Goal: Task Accomplishment & Management: Manage account settings

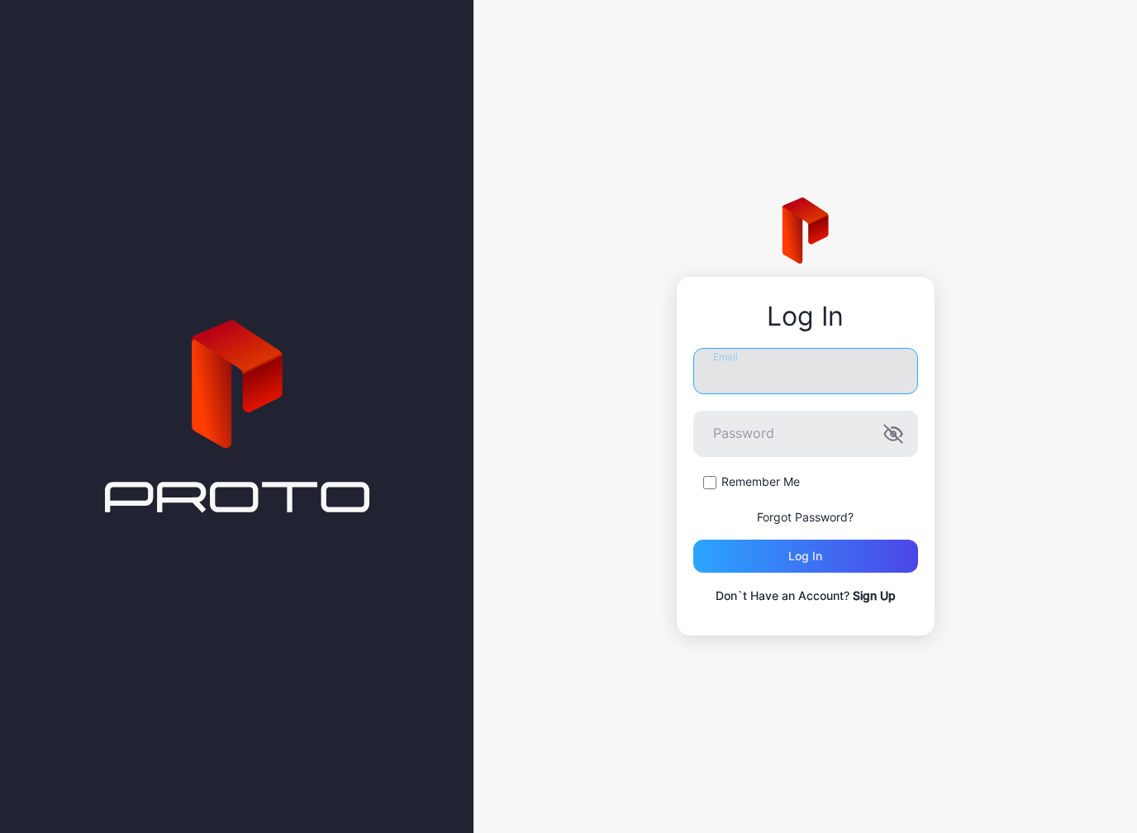
click at [745, 357] on input "Email" at bounding box center [805, 371] width 225 height 46
type input "**********"
click at [805, 556] on button "Log in" at bounding box center [805, 555] width 225 height 33
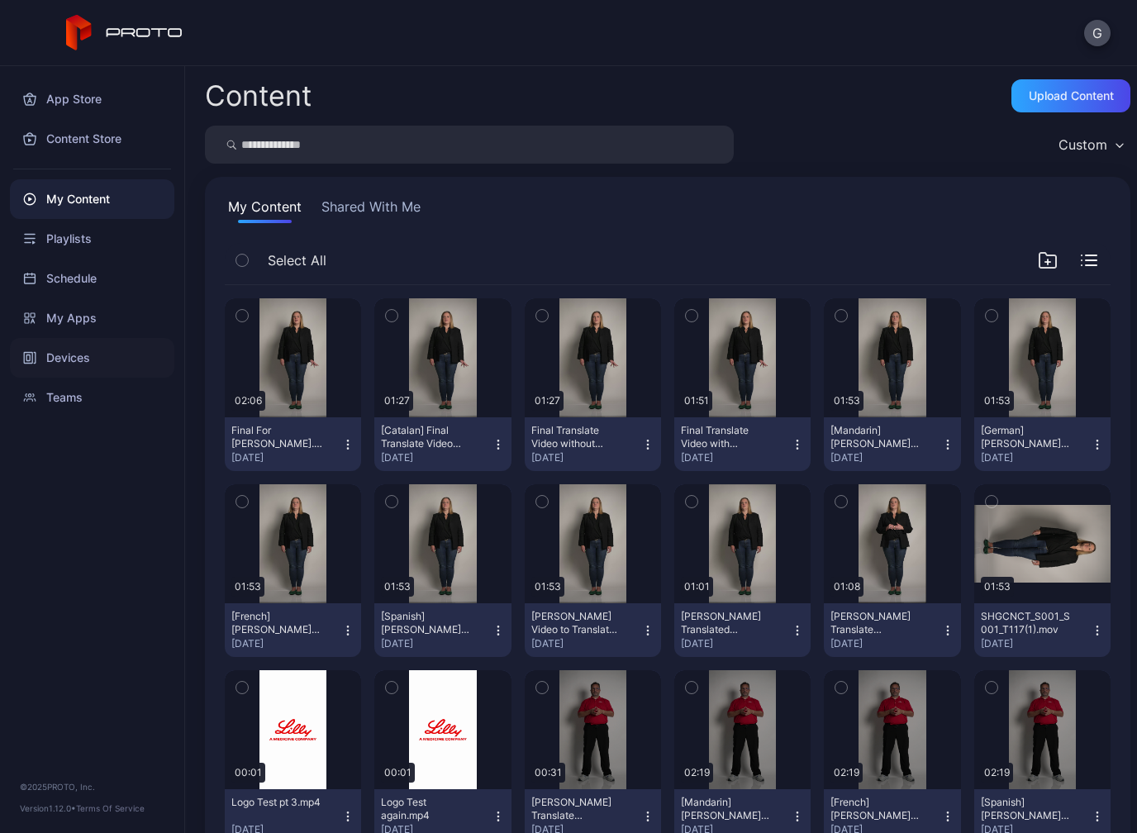
click at [36, 353] on icon at bounding box center [35, 358] width 2 height 11
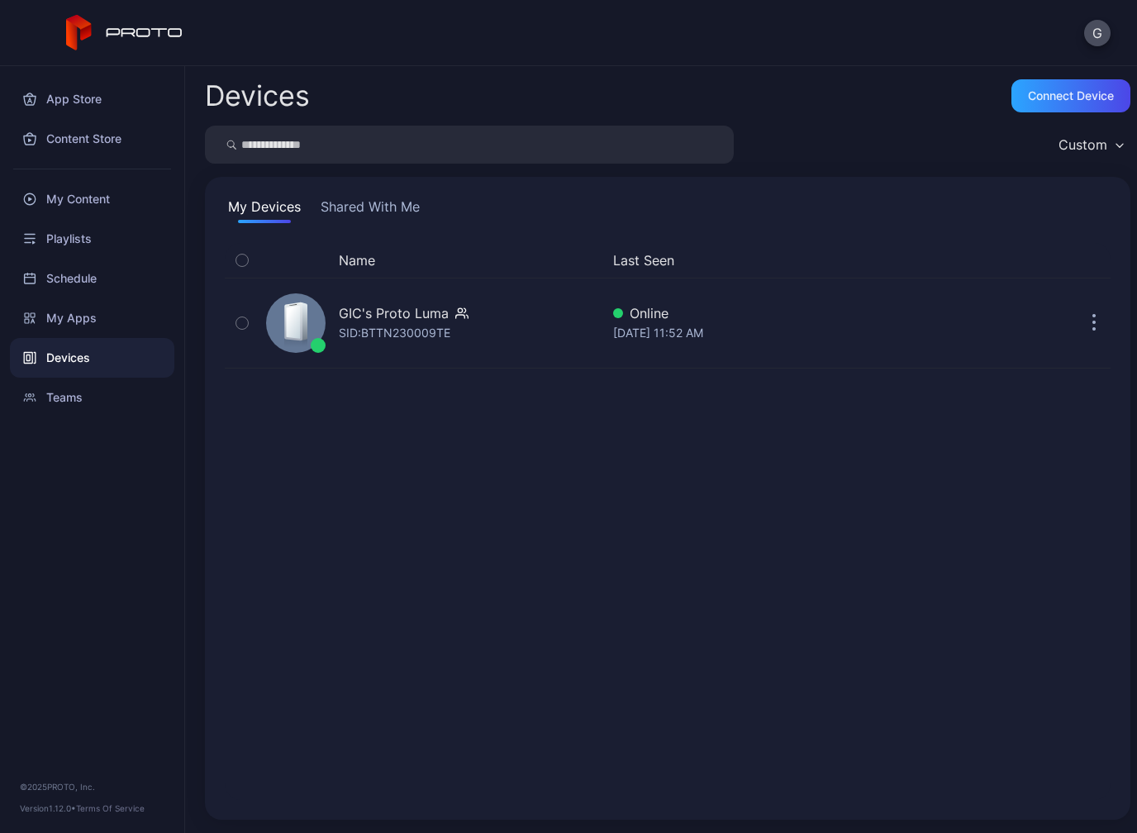
click at [329, 209] on button "Shared With Me" at bounding box center [370, 210] width 106 height 26
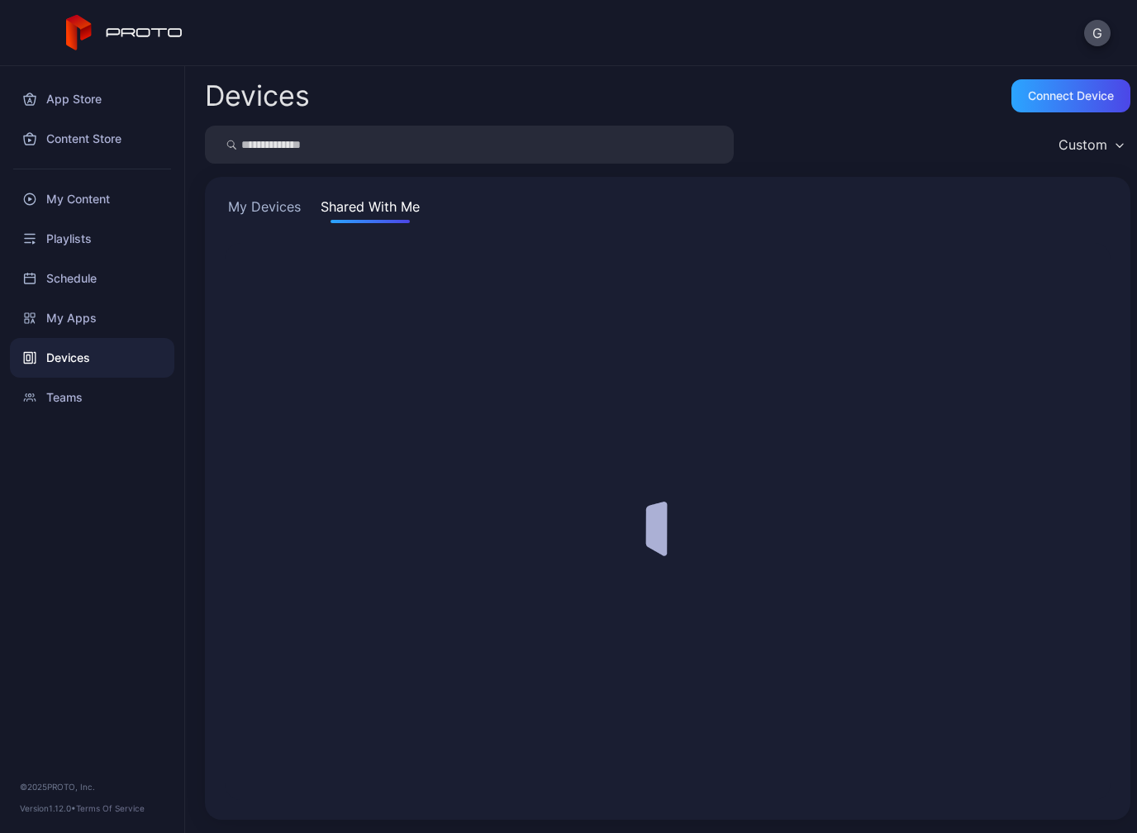
click at [253, 207] on button "My Devices" at bounding box center [264, 210] width 79 height 26
click at [330, 306] on div at bounding box center [668, 521] width 886 height 557
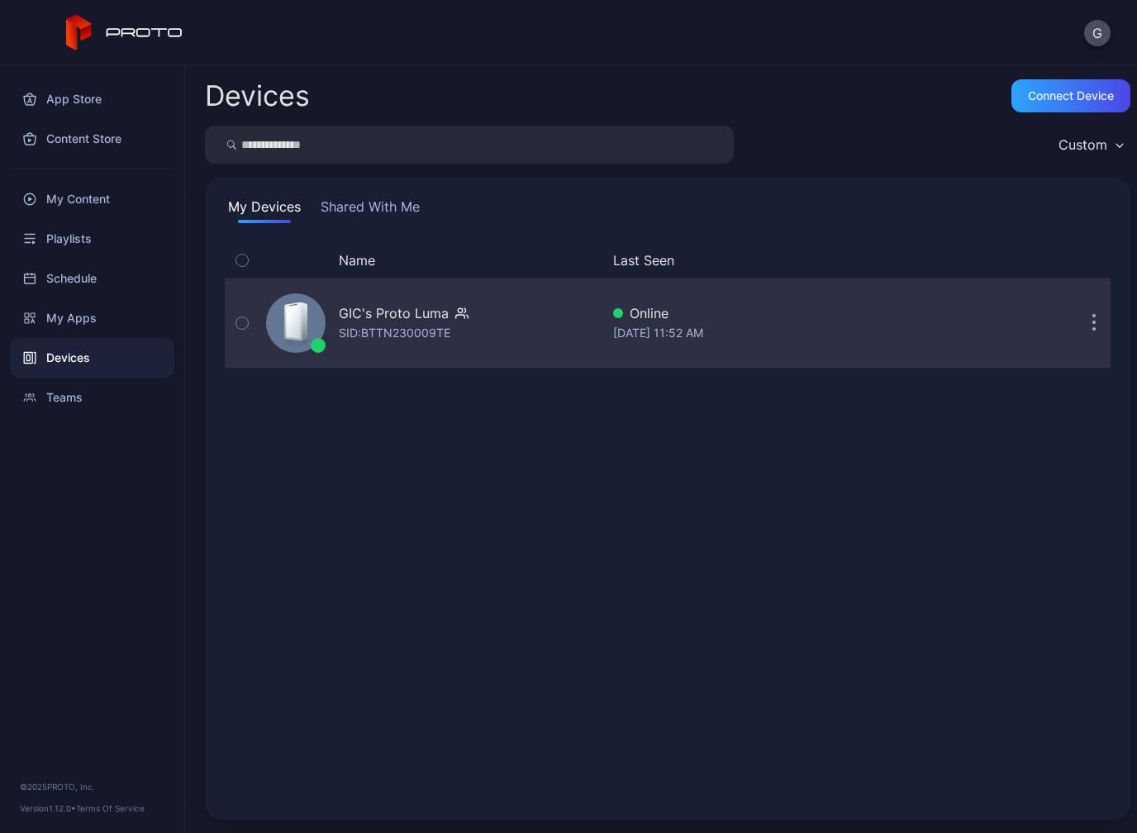
click at [395, 316] on div "GIC's Proto Luma" at bounding box center [394, 313] width 110 height 20
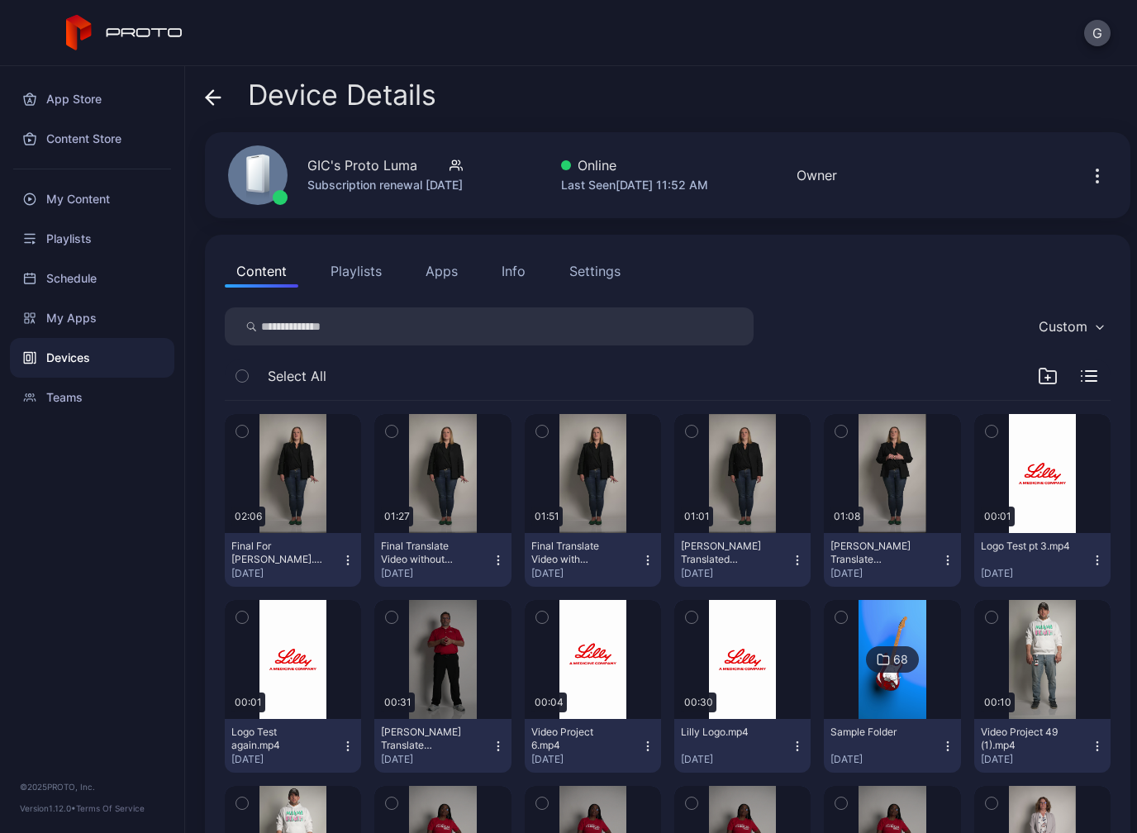
click at [637, 561] on div "Final Translate Video with Mandarin.mp4 [DATE]" at bounding box center [586, 559] width 110 height 40
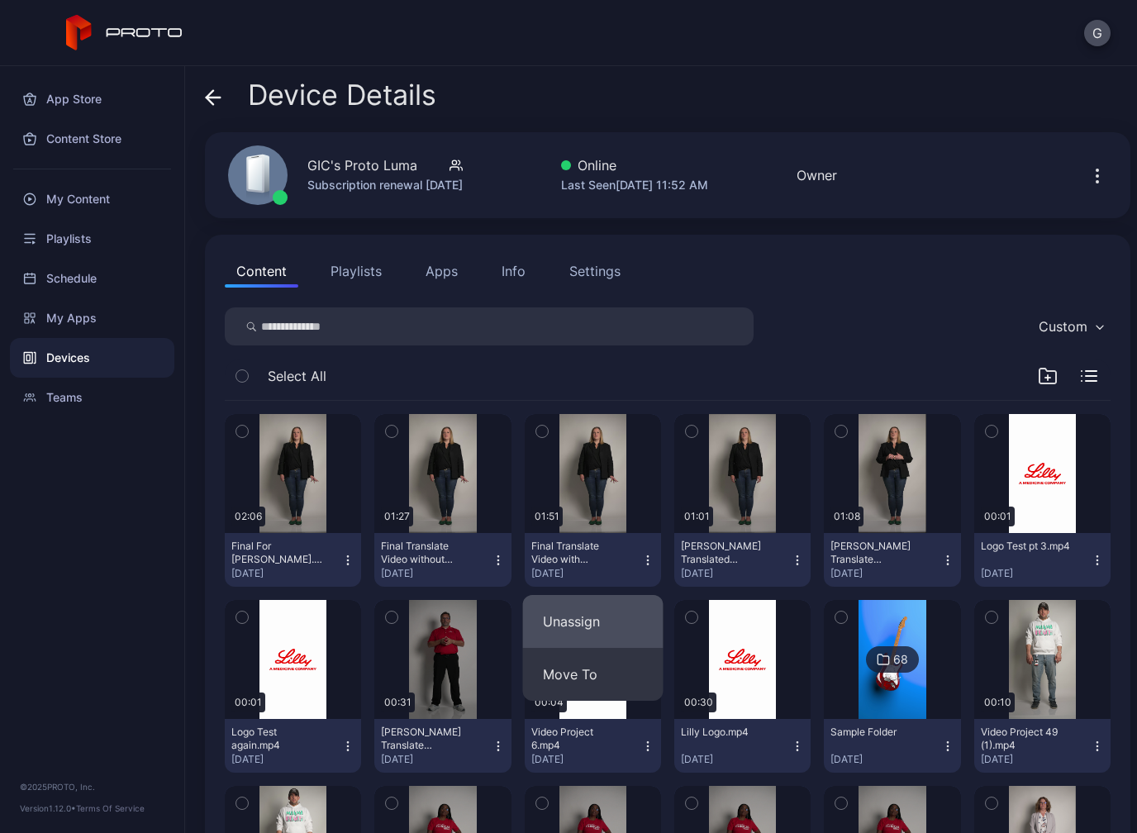
click at [577, 622] on button "Unassign" at bounding box center [593, 621] width 140 height 53
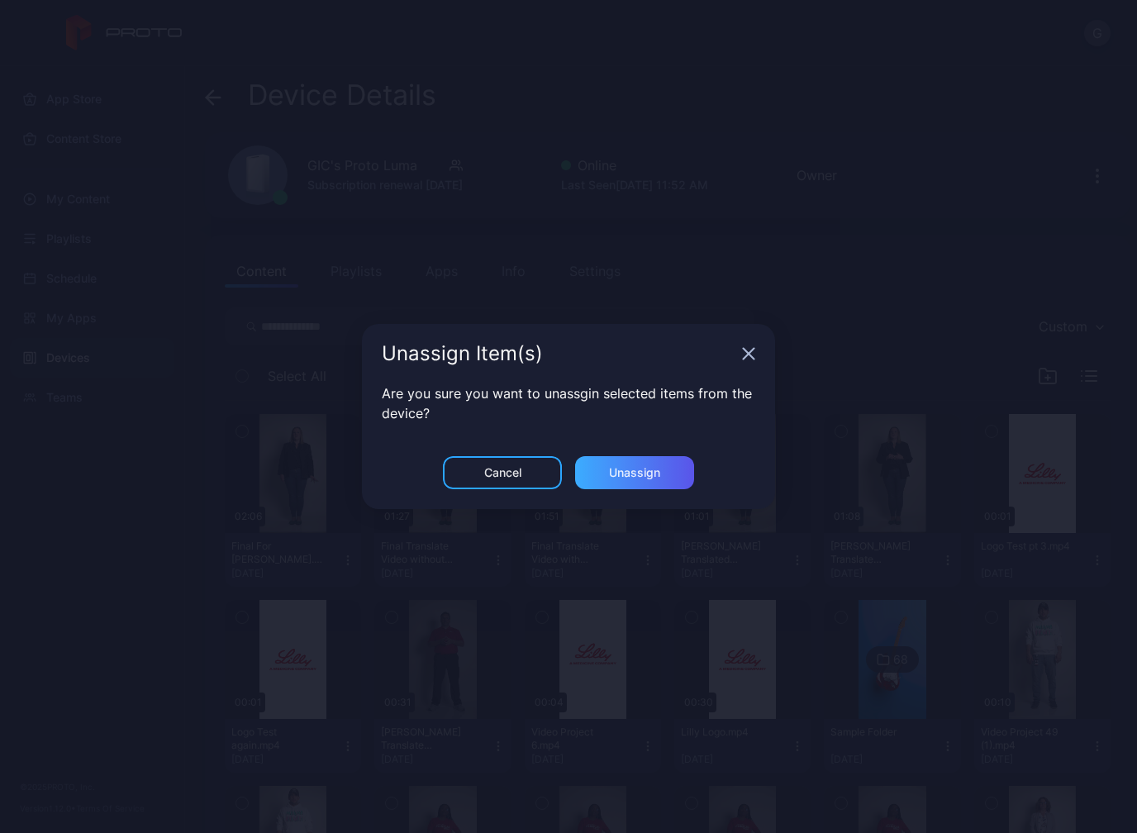
click at [609, 474] on div "Unassign" at bounding box center [634, 472] width 51 height 13
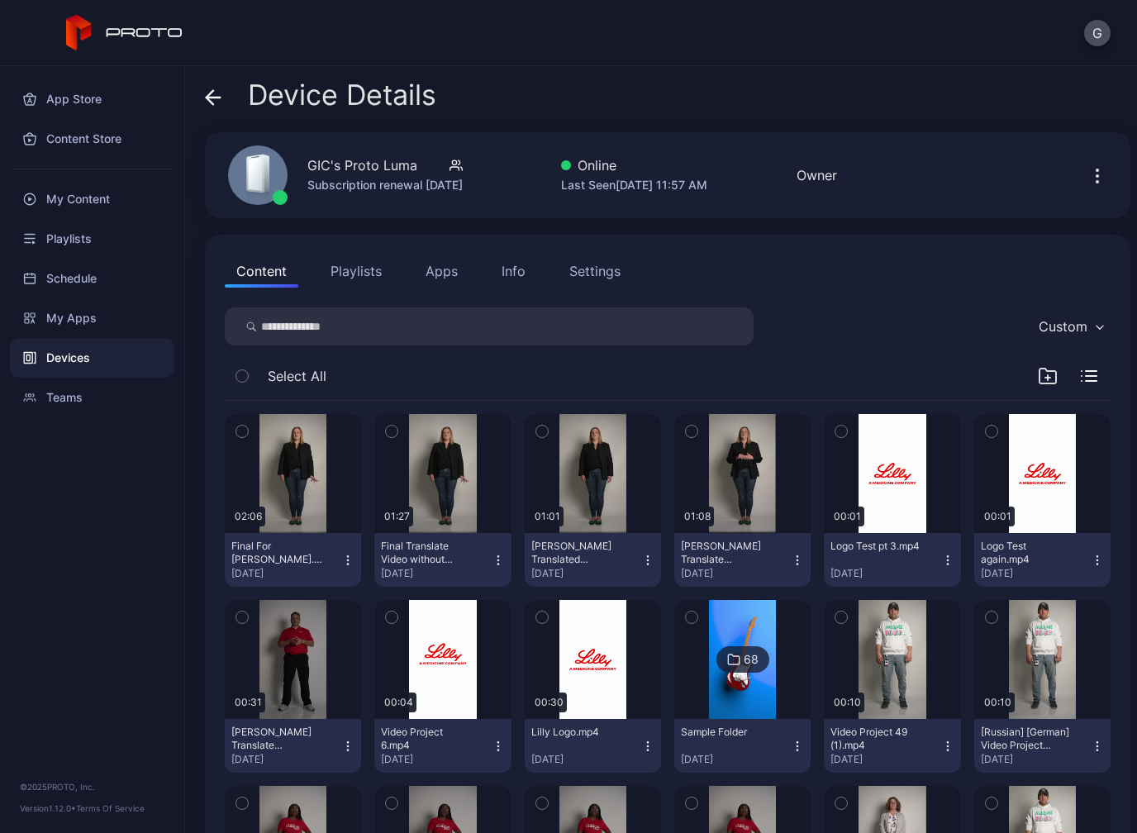
click at [651, 556] on icon "button" at bounding box center [647, 559] width 13 height 13
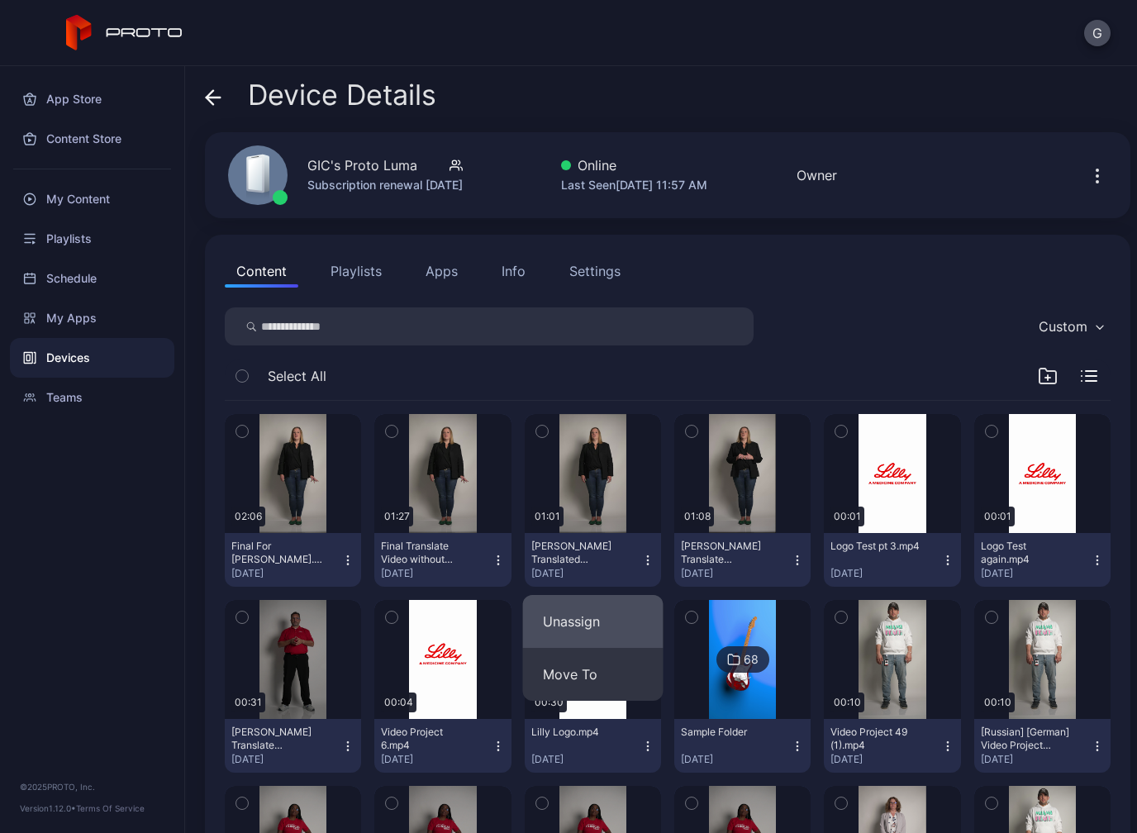
click at [559, 633] on button "Unassign" at bounding box center [593, 621] width 140 height 53
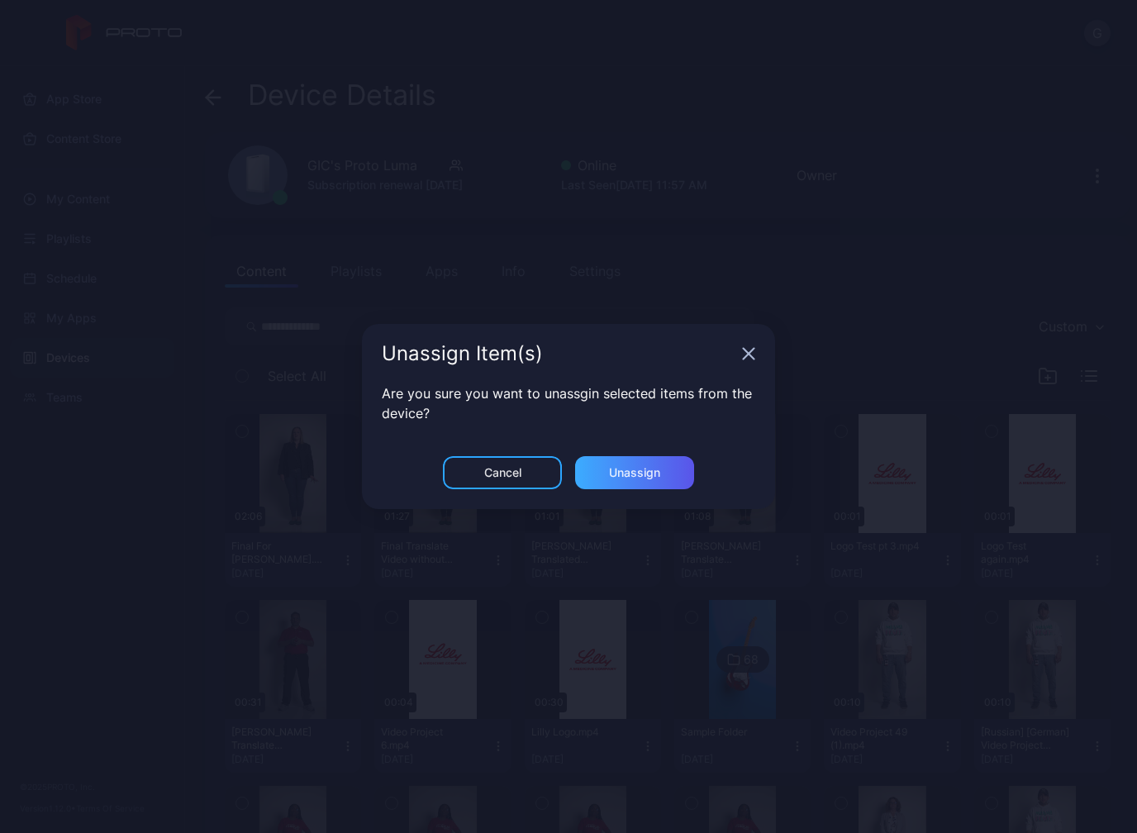
click at [621, 483] on div "Unassign" at bounding box center [634, 472] width 119 height 33
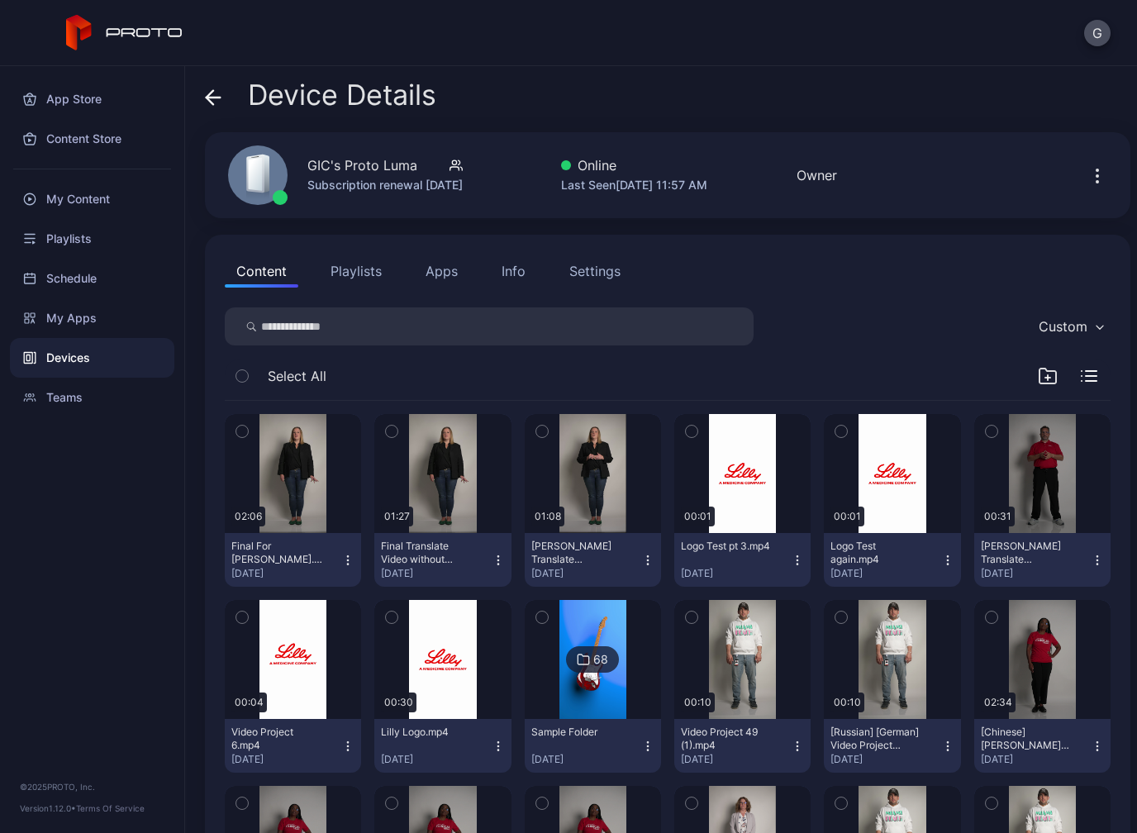
click at [648, 564] on icon "button" at bounding box center [647, 559] width 13 height 13
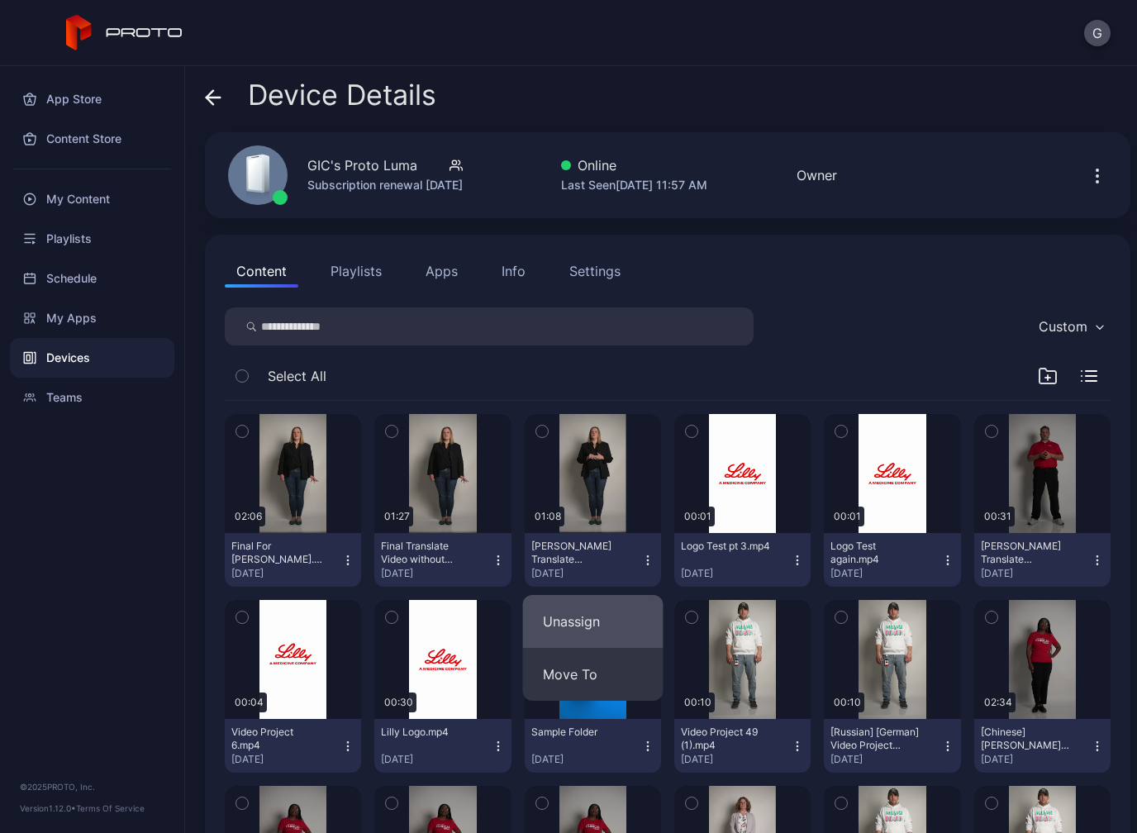
click at [557, 624] on button "Unassign" at bounding box center [593, 621] width 140 height 53
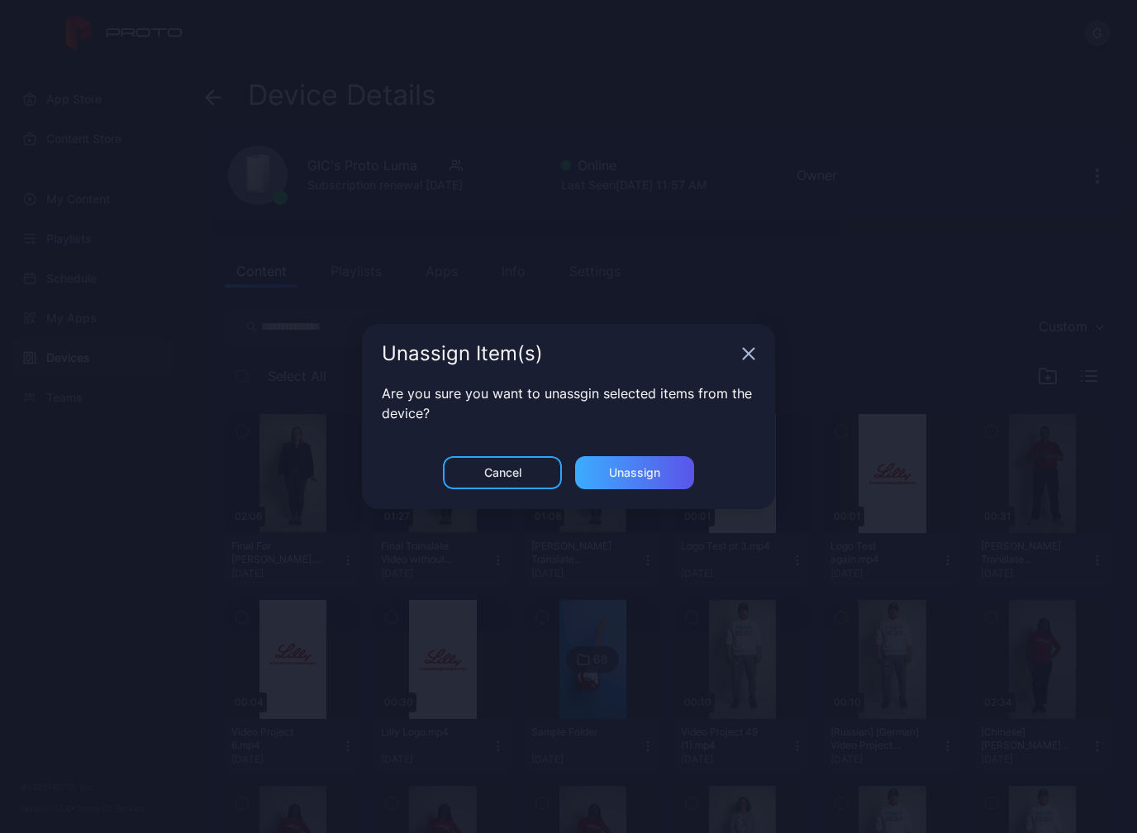
click at [614, 463] on div "Unassign" at bounding box center [634, 472] width 119 height 33
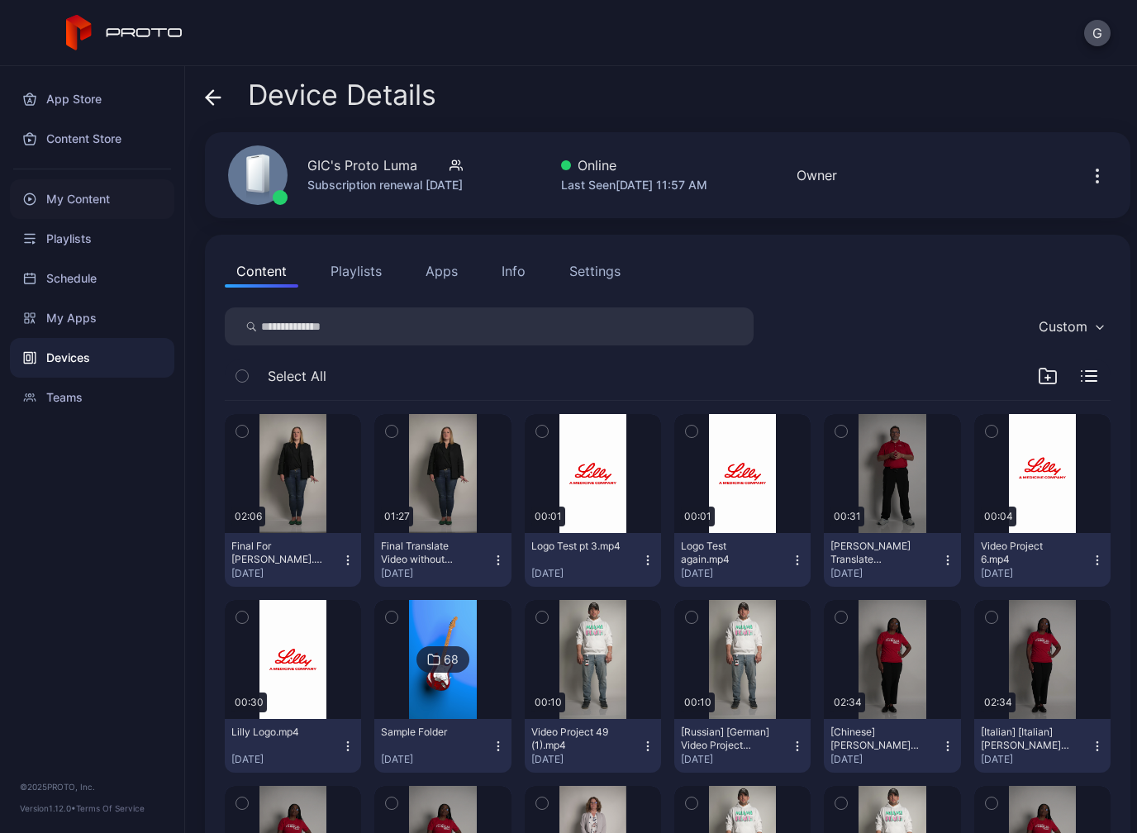
click at [69, 201] on div "My Content" at bounding box center [92, 199] width 164 height 40
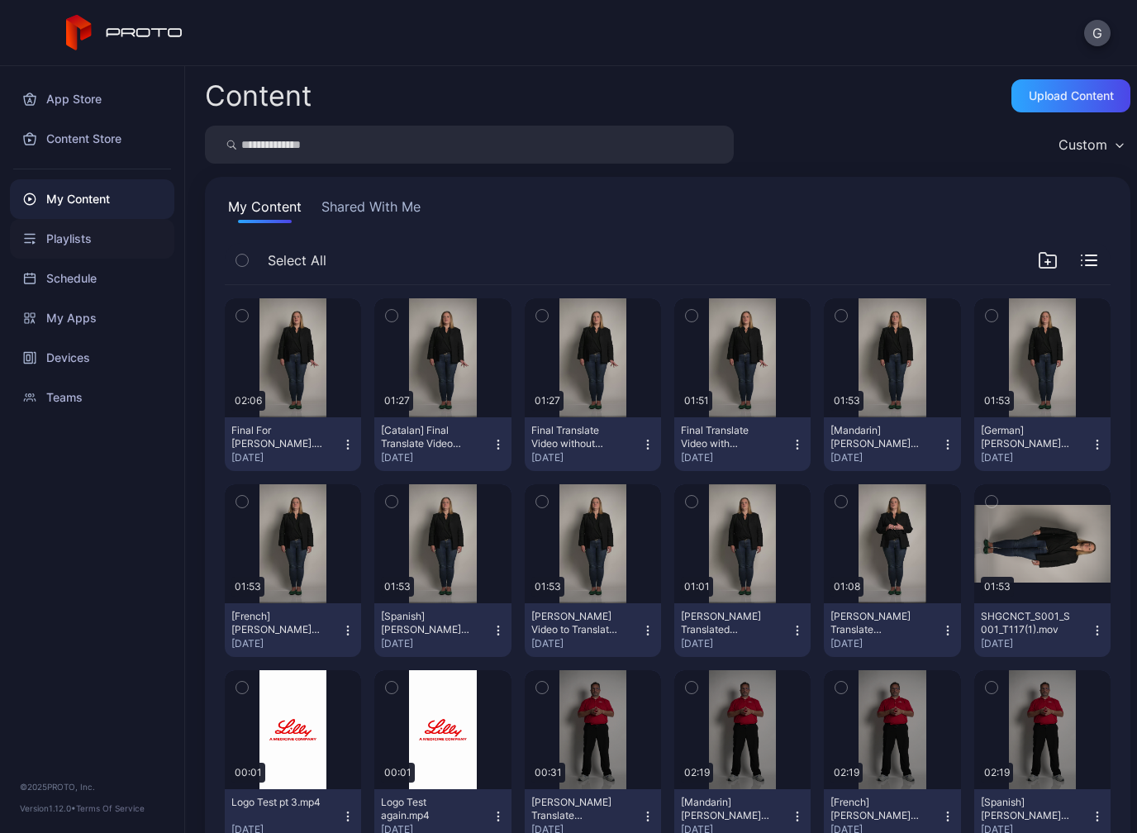
click at [28, 248] on div "Playlists" at bounding box center [92, 239] width 164 height 40
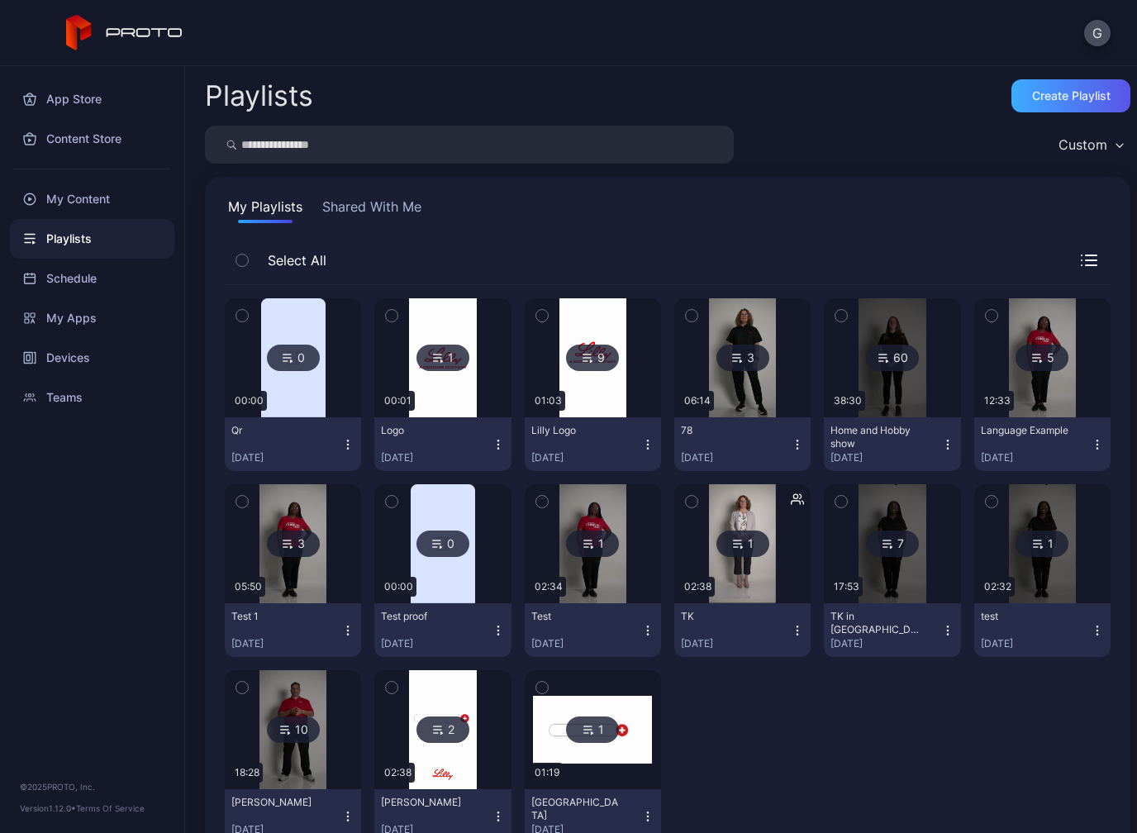
click at [1079, 93] on div "Create Playlist" at bounding box center [1071, 95] width 78 height 13
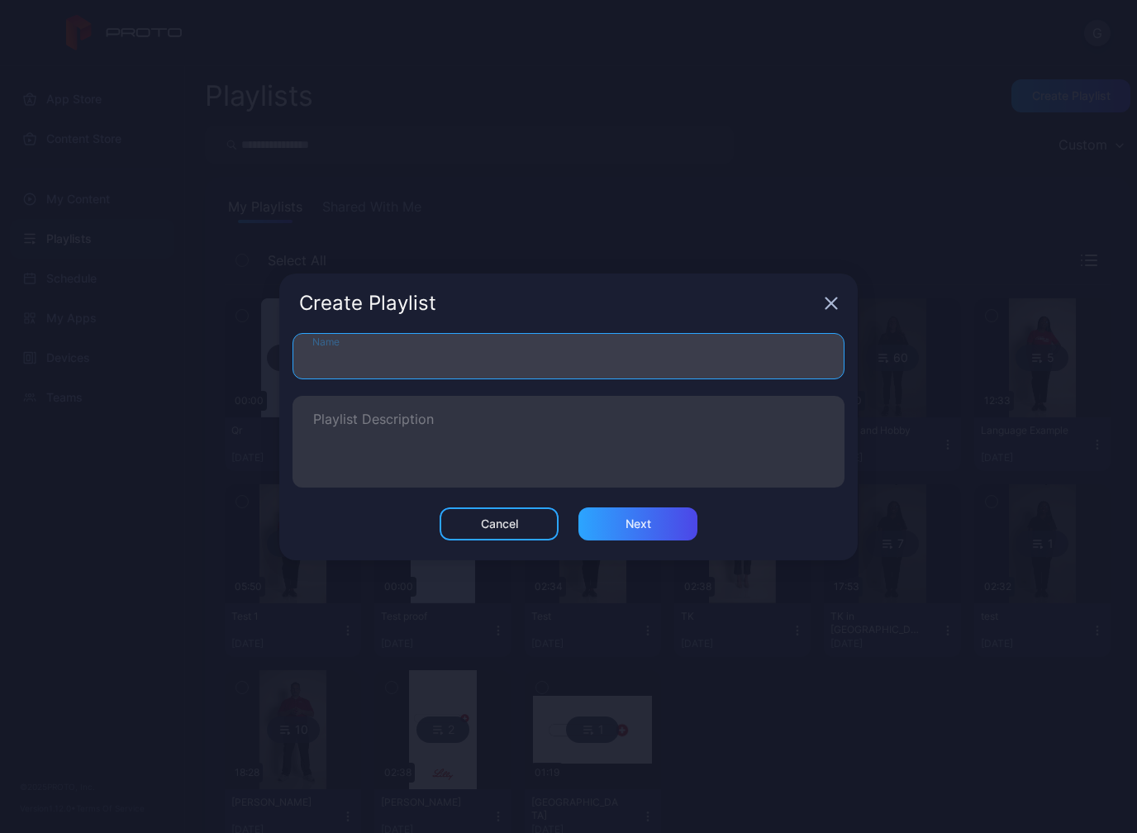
click at [569, 364] on input "Name" at bounding box center [568, 356] width 552 height 46
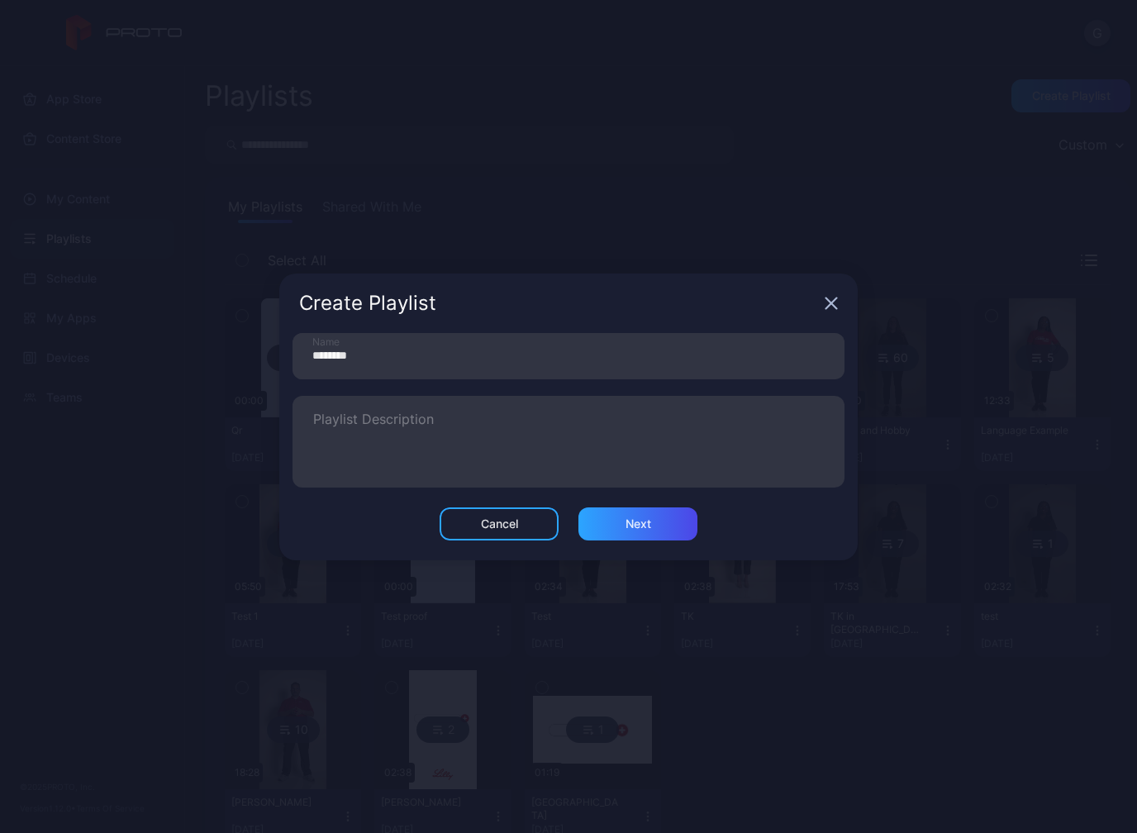
drag, startPoint x: 569, startPoint y: 364, endPoint x: 403, endPoint y: 507, distance: 219.1
click at [0, 0] on html "G App Store Content Store My Content Playlists Schedule My Apps Devices Teams ©…" at bounding box center [568, 416] width 1137 height 833
click at [403, 507] on div "Cancel Next" at bounding box center [568, 523] width 539 height 33
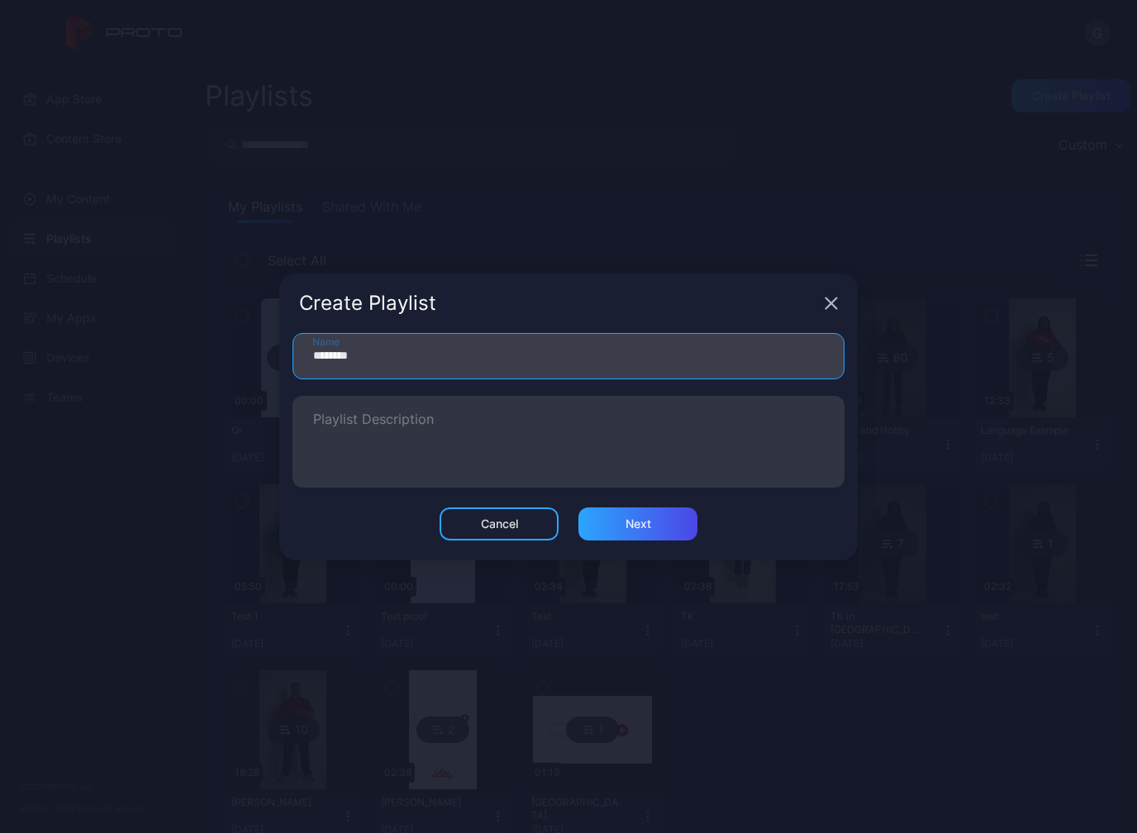
click at [496, 349] on input "********" at bounding box center [568, 356] width 552 height 46
type input "*"
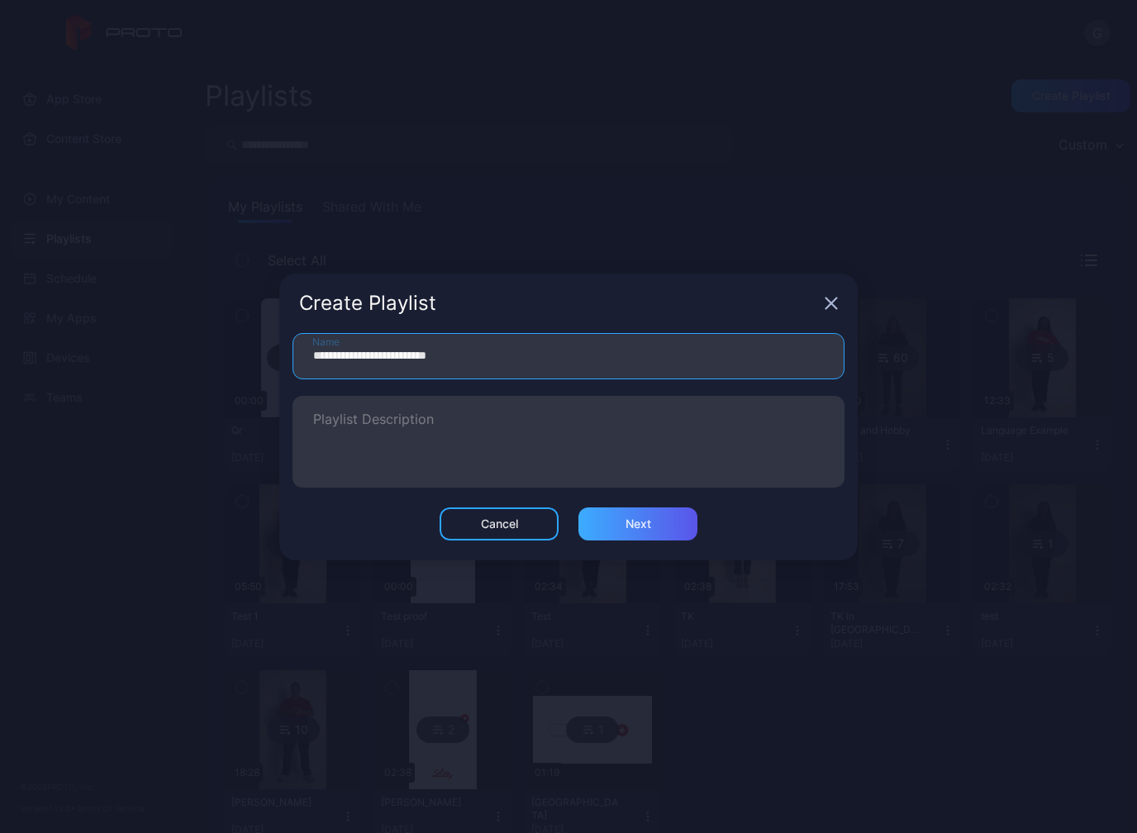
type input "**********"
click at [642, 530] on div "Next" at bounding box center [638, 523] width 26 height 13
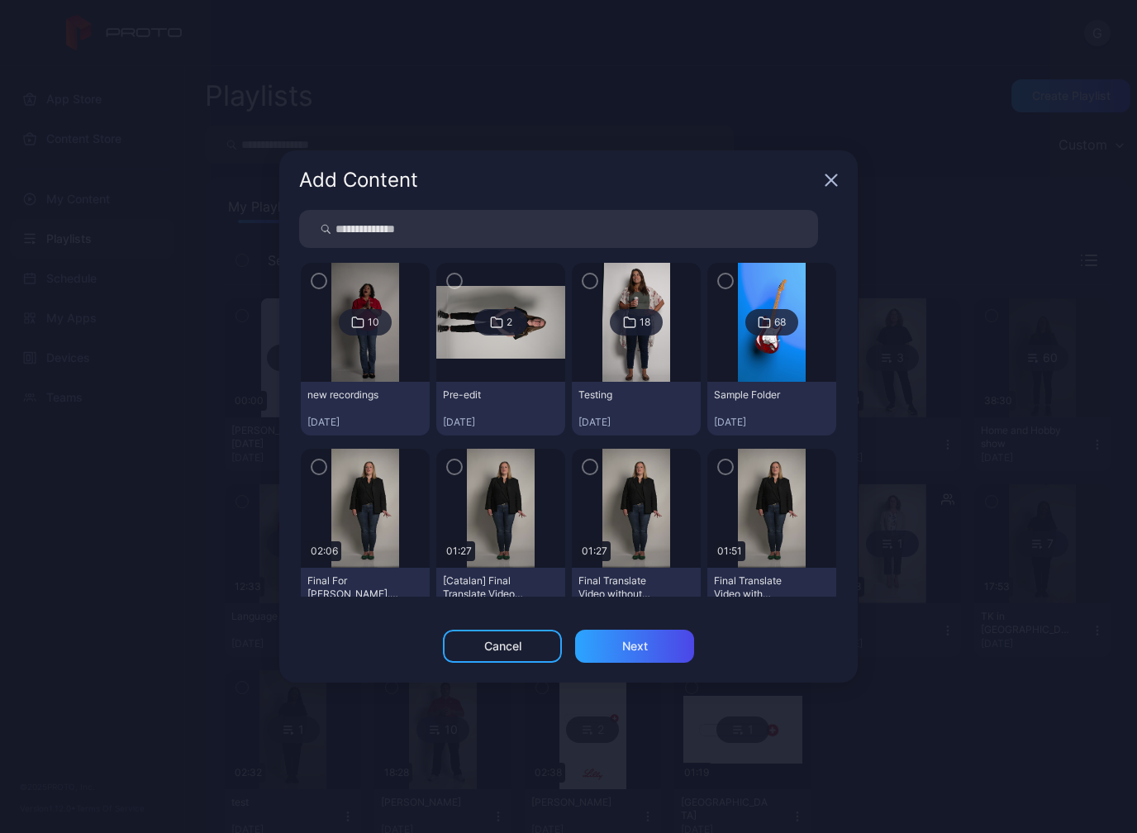
scroll to position [13, 0]
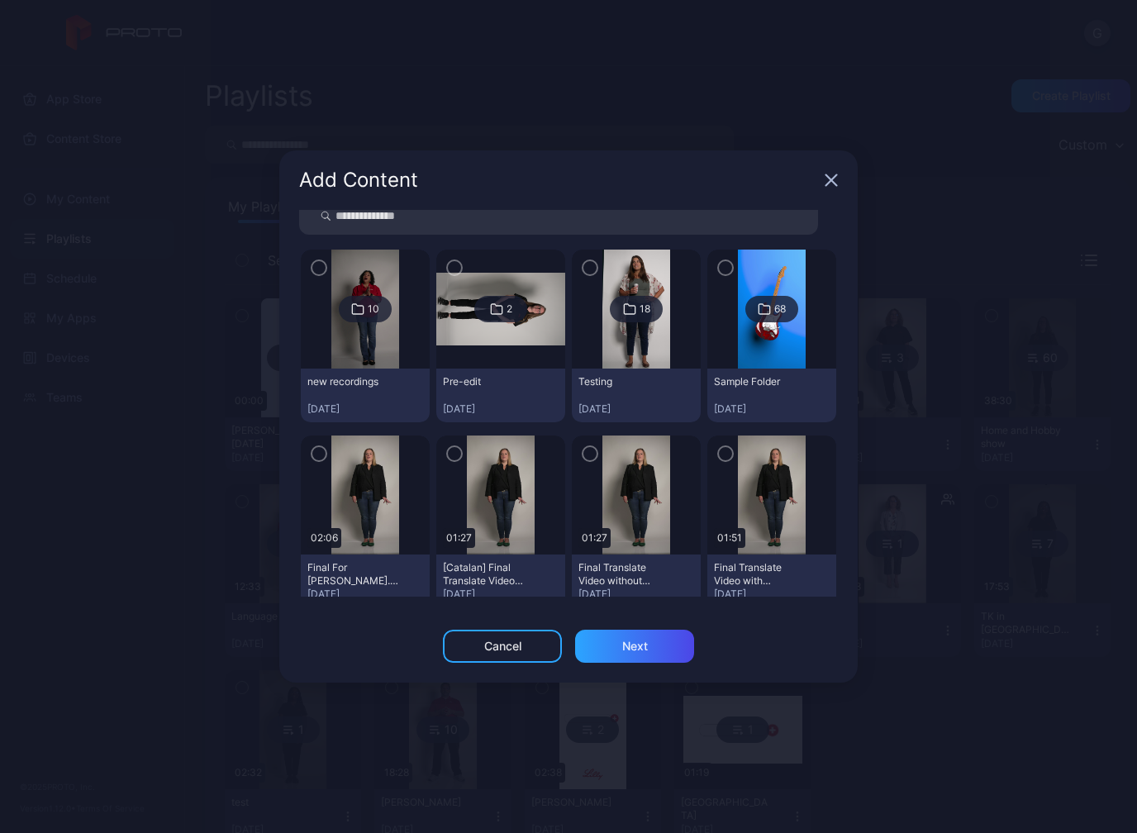
click at [387, 481] on img at bounding box center [364, 494] width 67 height 119
click at [340, 474] on img at bounding box center [364, 494] width 67 height 119
click at [325, 459] on icon "button" at bounding box center [318, 453] width 13 height 18
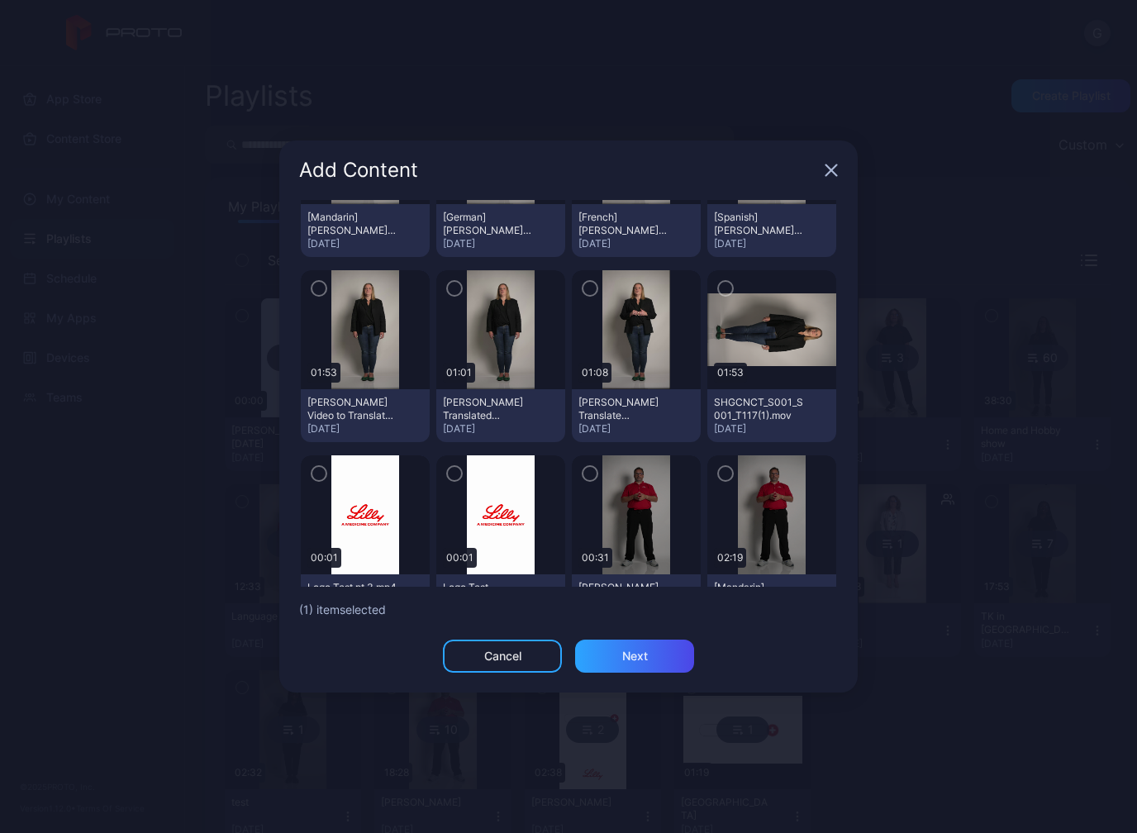
scroll to position [577, 0]
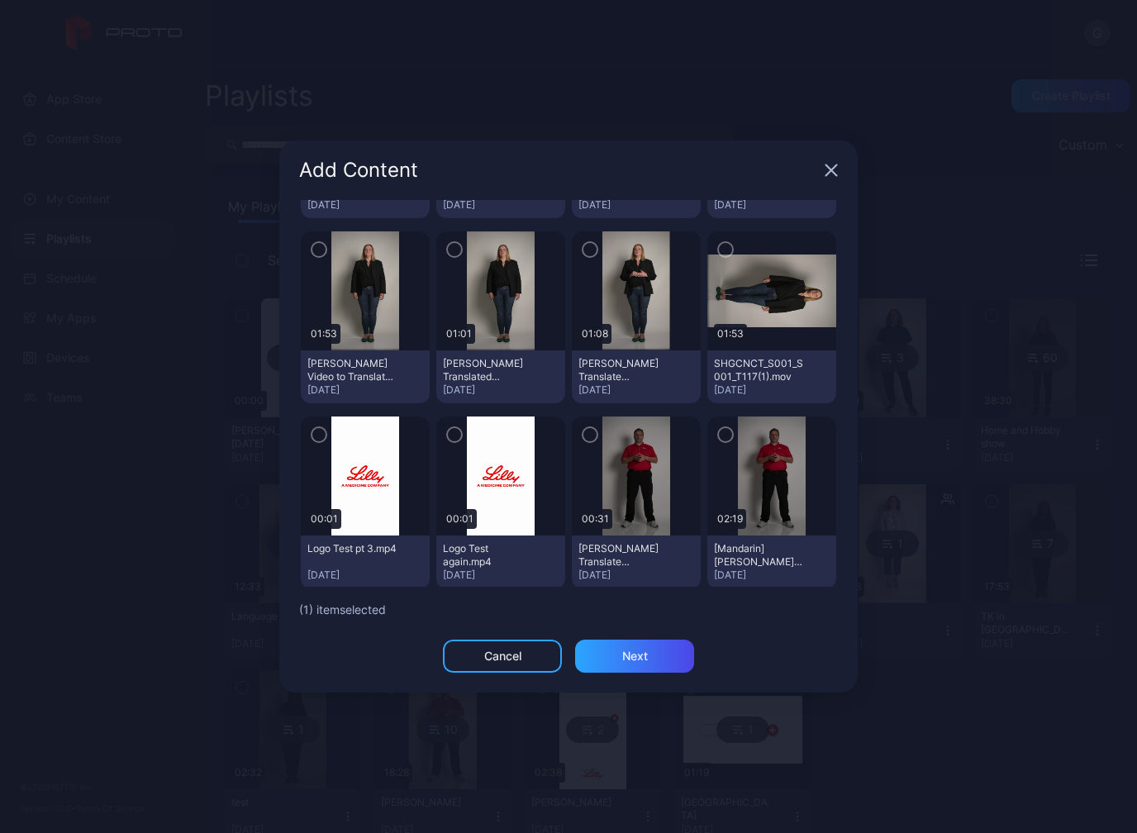
click at [325, 436] on icon "button" at bounding box center [318, 434] width 13 height 18
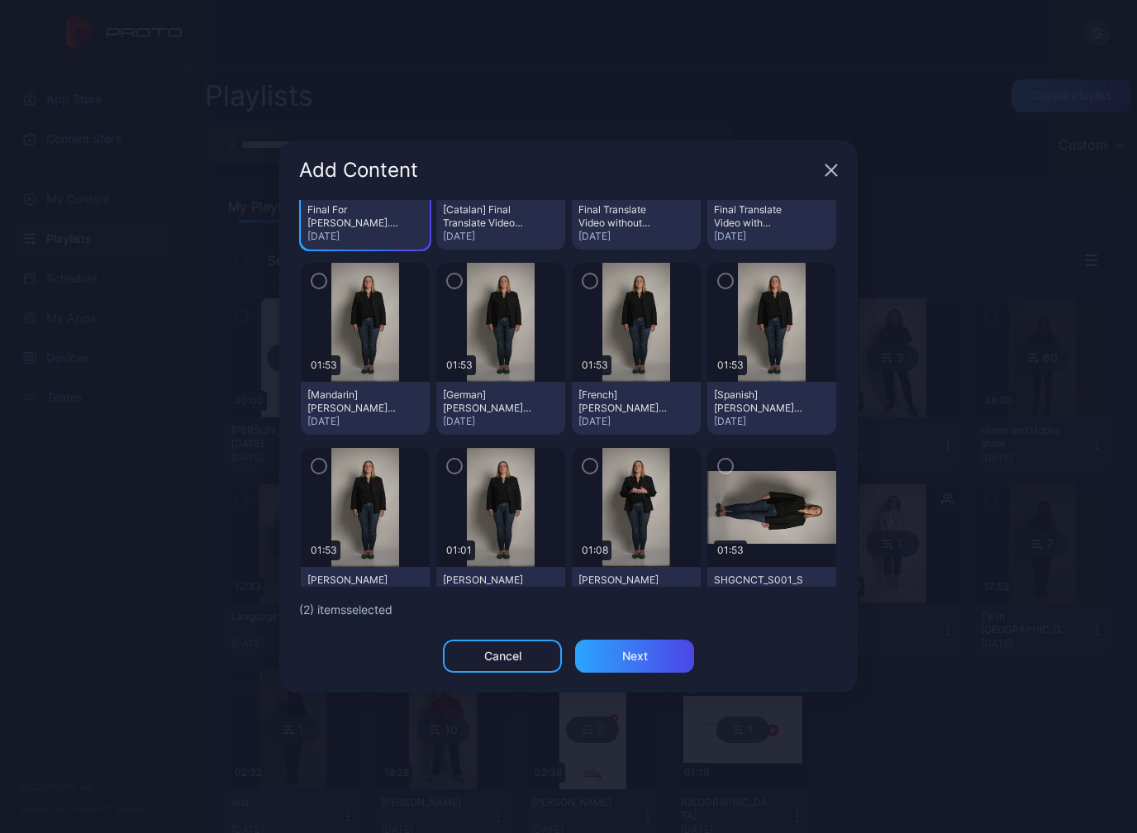
scroll to position [440, 0]
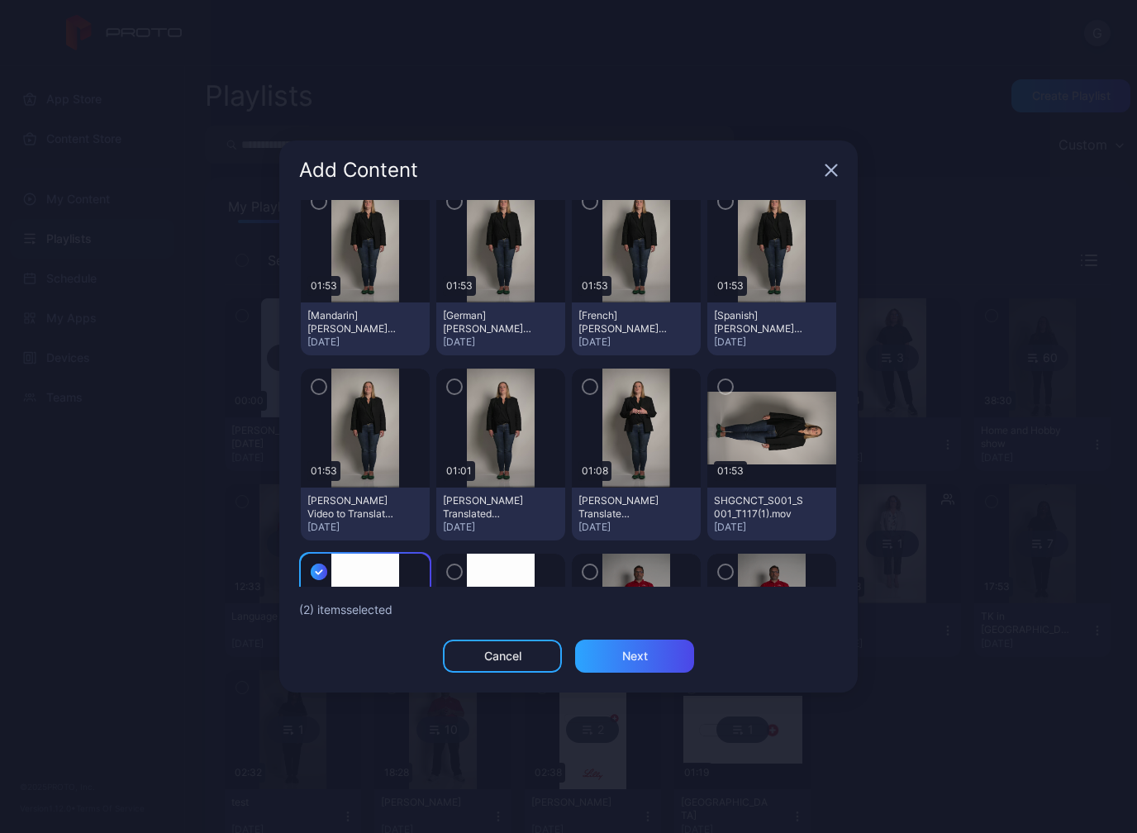
click at [488, 400] on img at bounding box center [500, 427] width 67 height 119
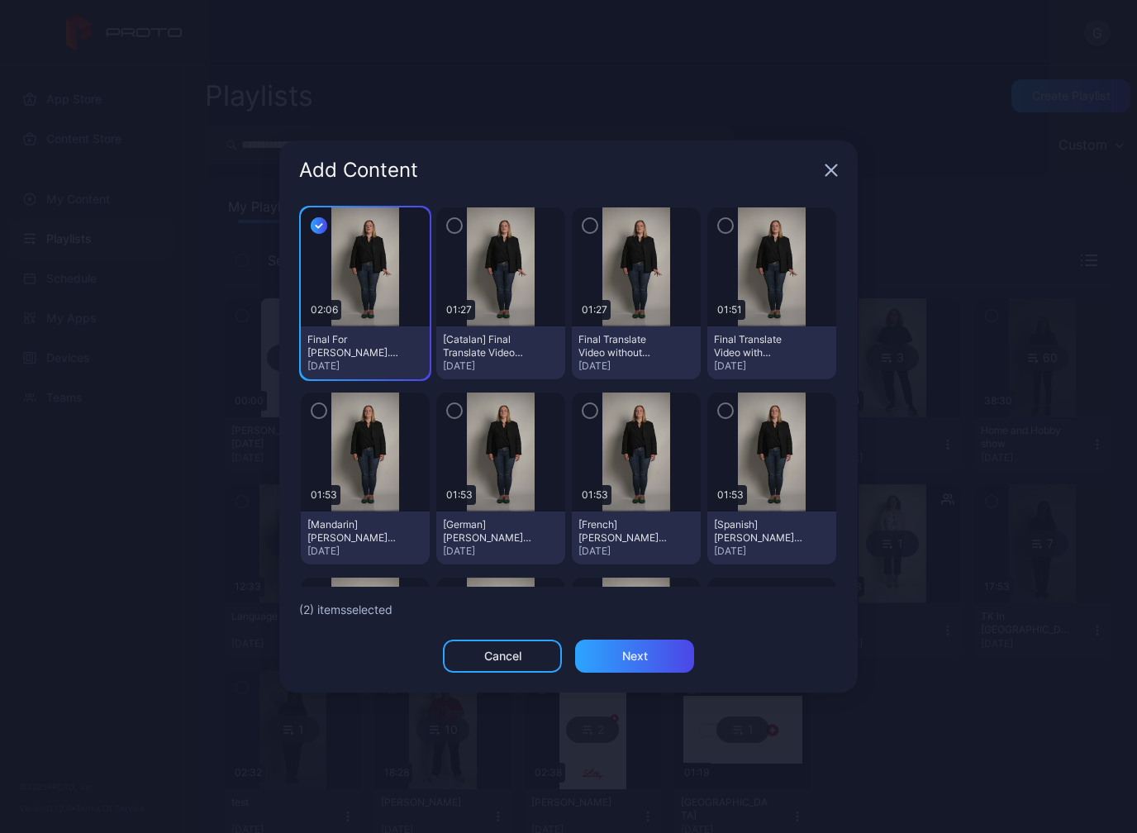
scroll to position [212, 0]
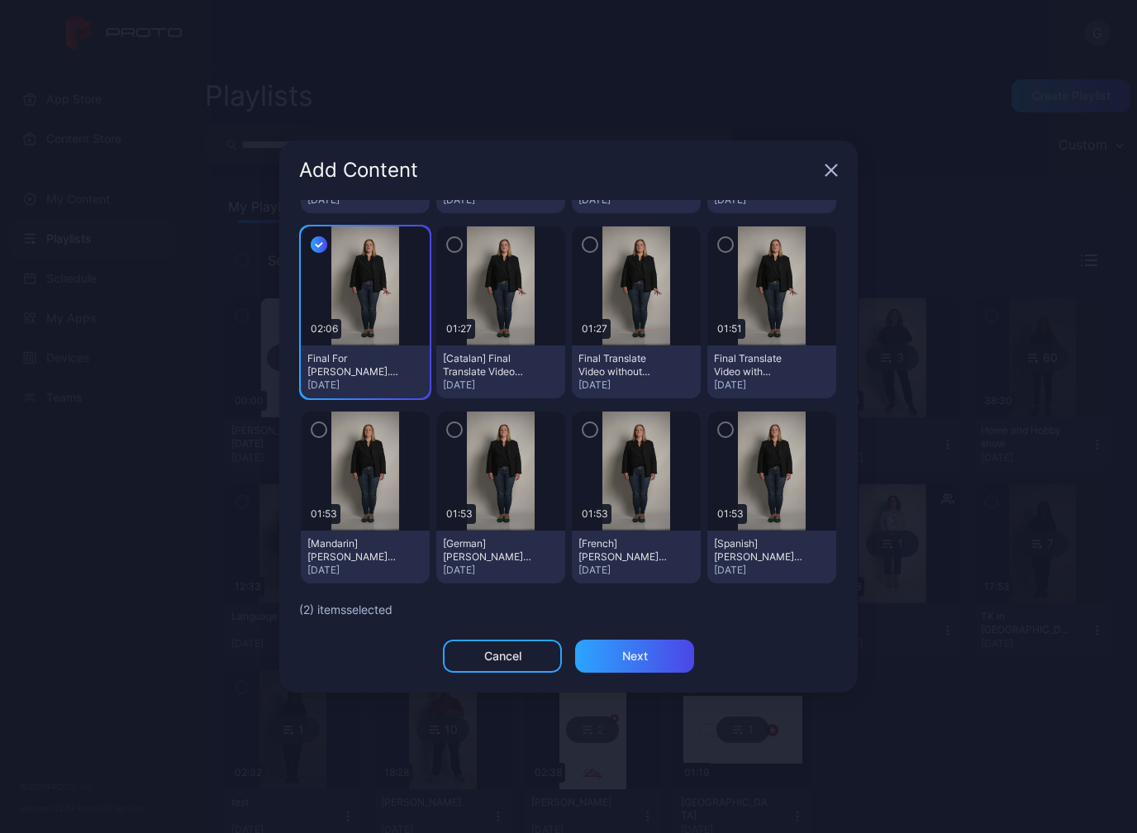
click at [590, 242] on icon "button" at bounding box center [589, 244] width 13 height 18
click at [638, 655] on div "Next" at bounding box center [635, 655] width 26 height 13
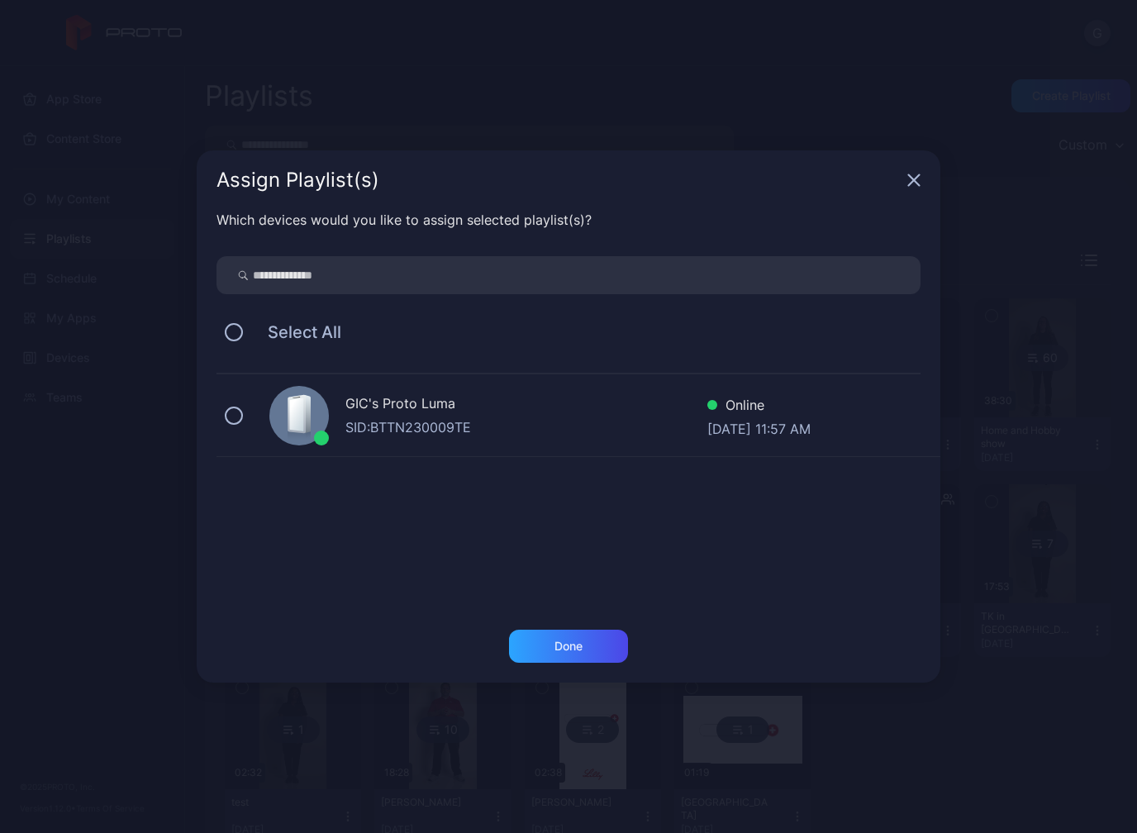
click at [486, 416] on div "GIC's Proto Luma" at bounding box center [526, 405] width 362 height 24
click at [540, 655] on div "Done" at bounding box center [568, 645] width 119 height 33
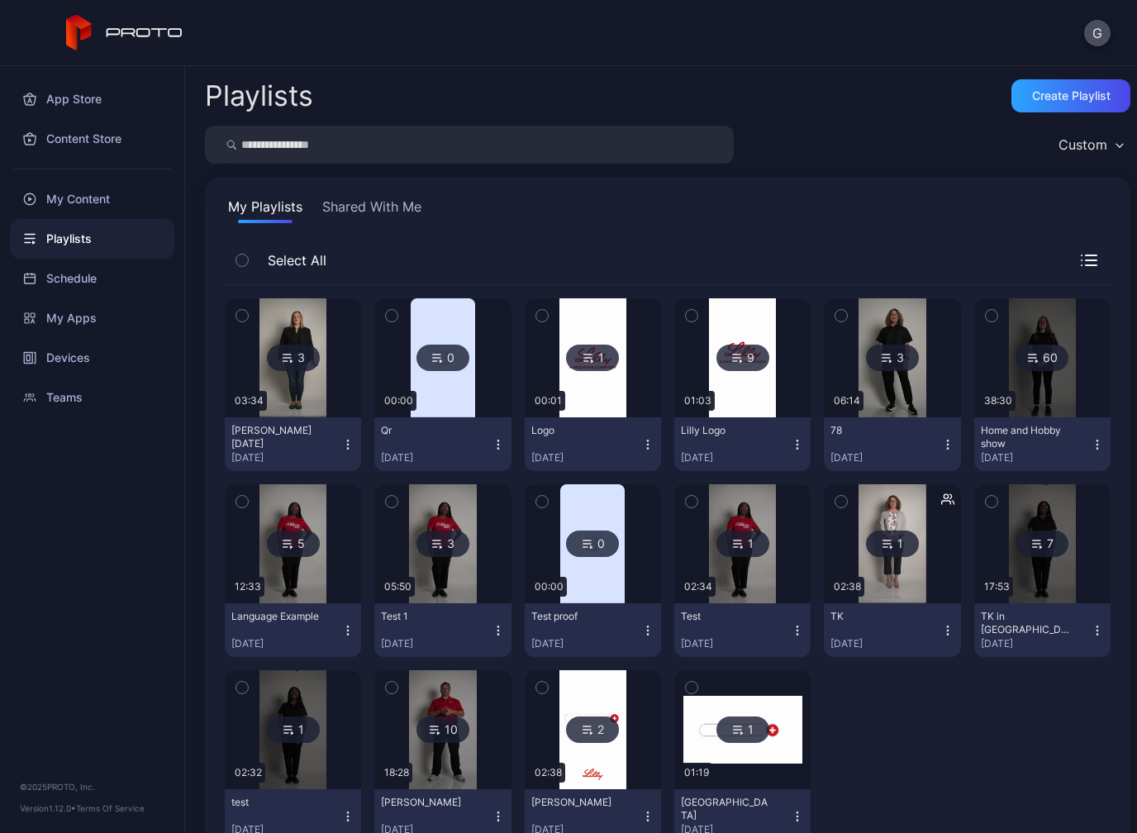
click at [304, 356] on div "3" at bounding box center [293, 357] width 53 height 26
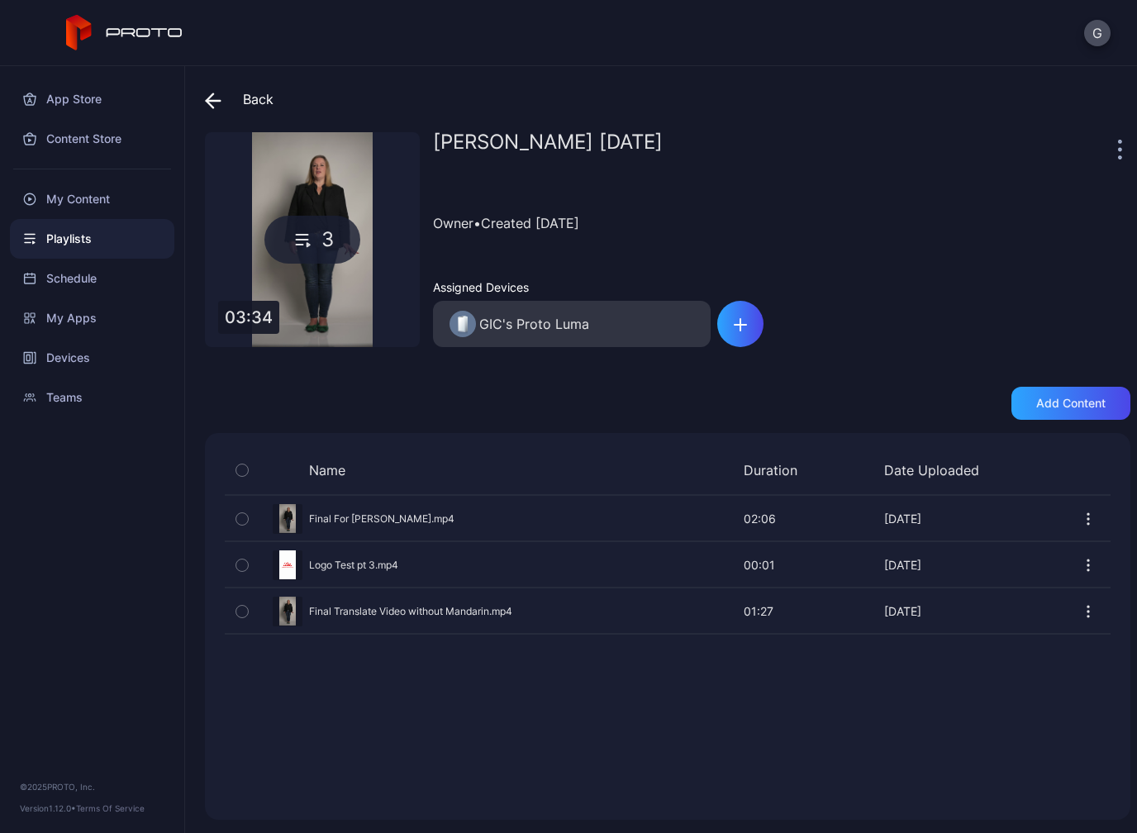
click at [219, 87] on span at bounding box center [217, 99] width 25 height 30
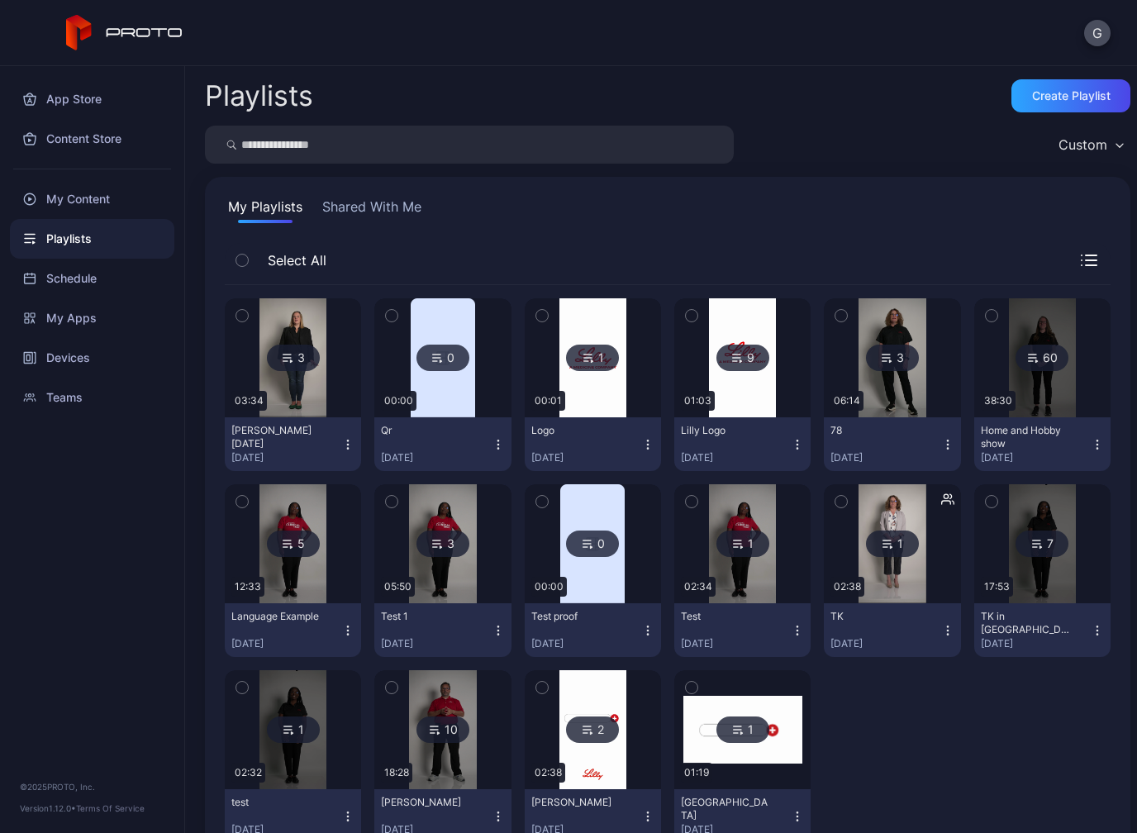
click at [569, 451] on div "[DATE]" at bounding box center [586, 457] width 110 height 13
click at [471, 454] on div "[DATE]" at bounding box center [436, 457] width 110 height 13
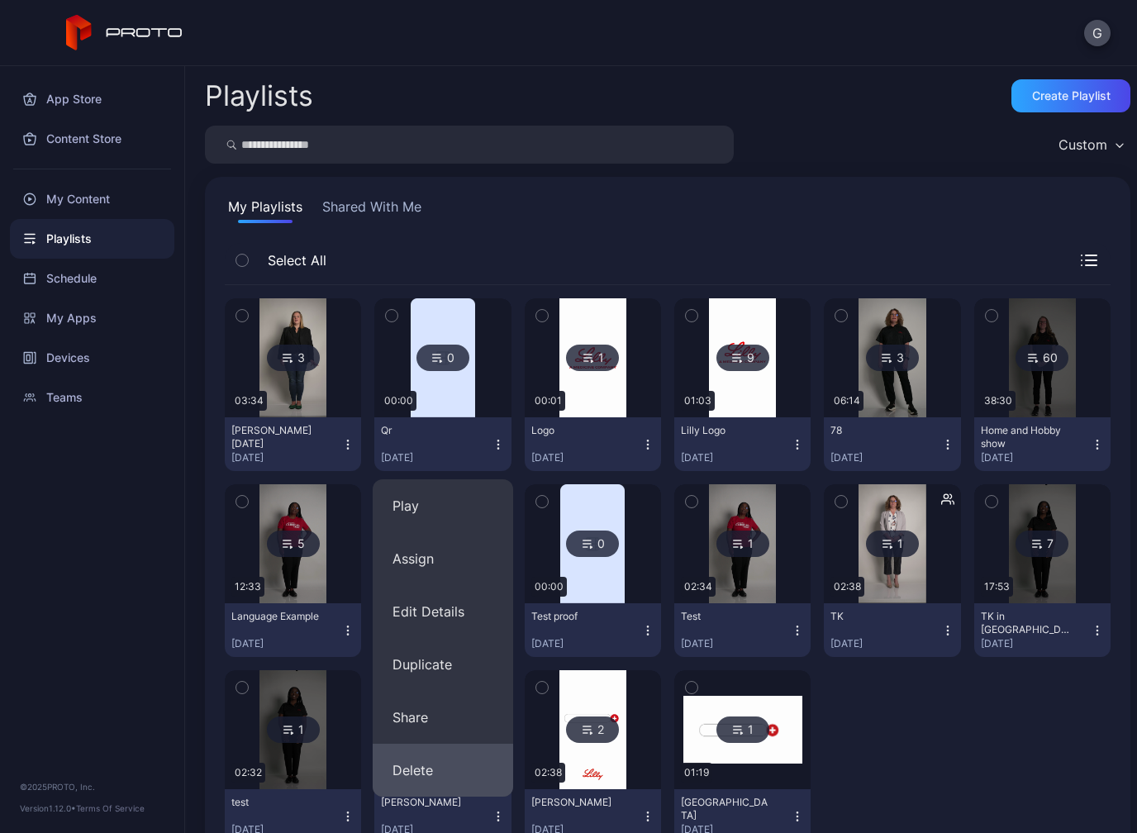
click at [430, 756] on button "Delete" at bounding box center [443, 769] width 140 height 53
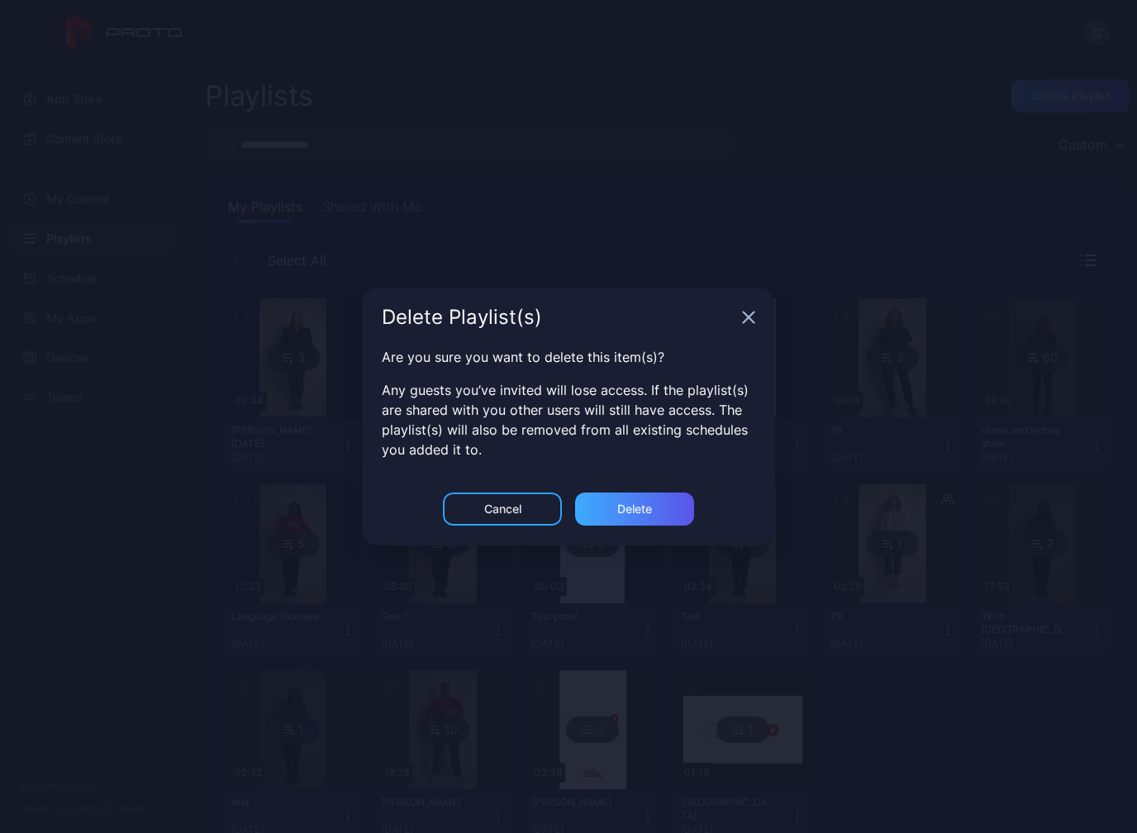
click at [634, 507] on div "Delete" at bounding box center [634, 508] width 35 height 13
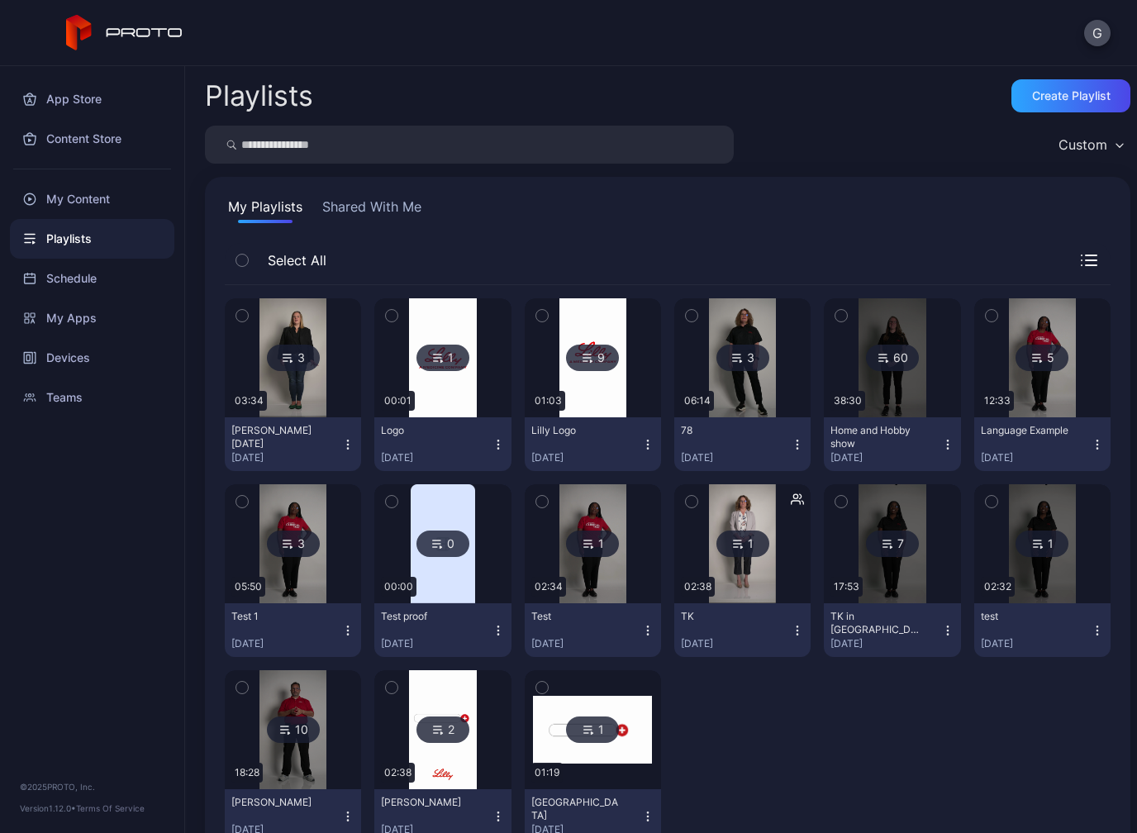
click at [633, 435] on div "Lilly Logo [DATE]" at bounding box center [586, 444] width 110 height 40
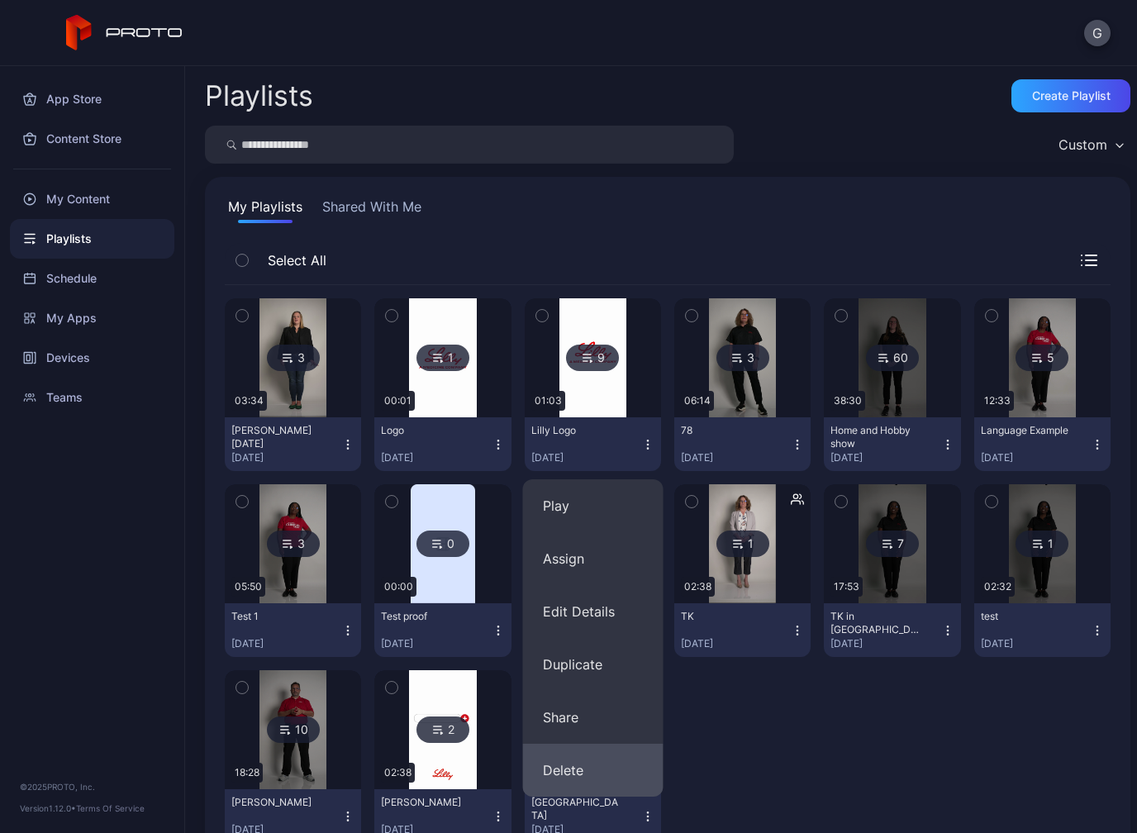
click at [575, 758] on button "Delete" at bounding box center [593, 769] width 140 height 53
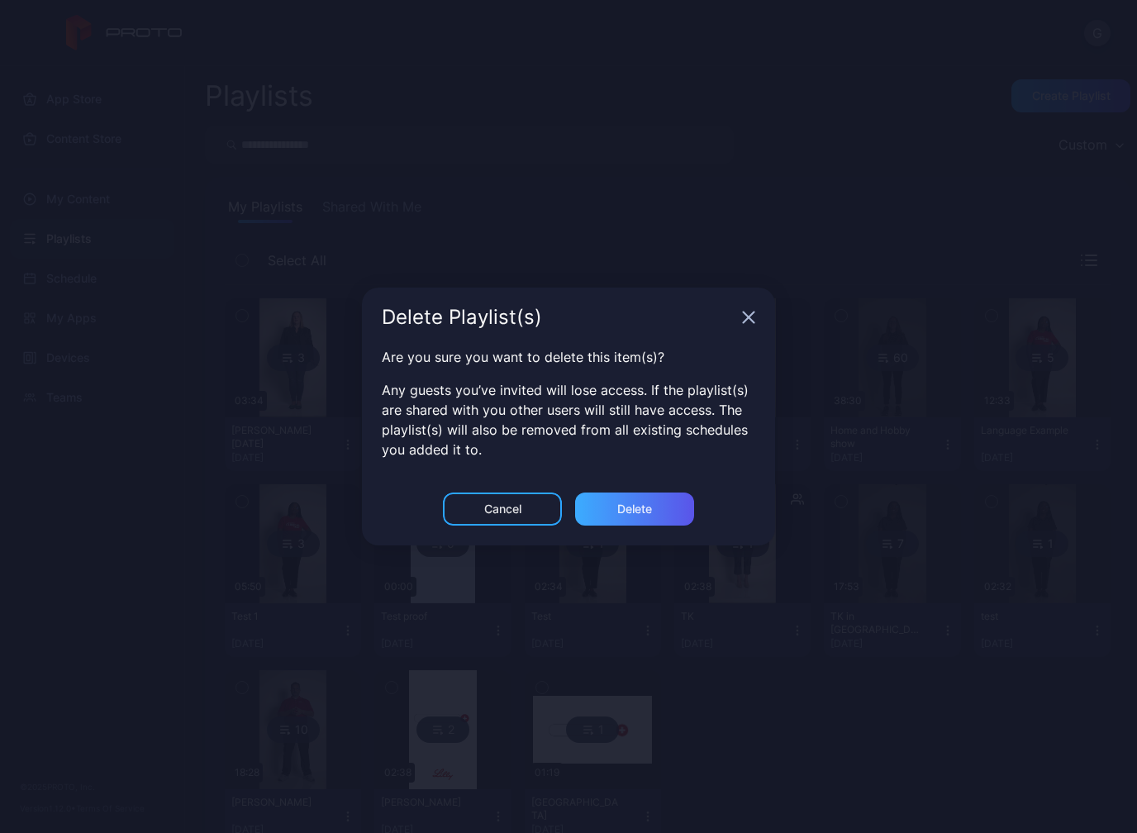
click at [635, 512] on div "Delete" at bounding box center [634, 508] width 35 height 13
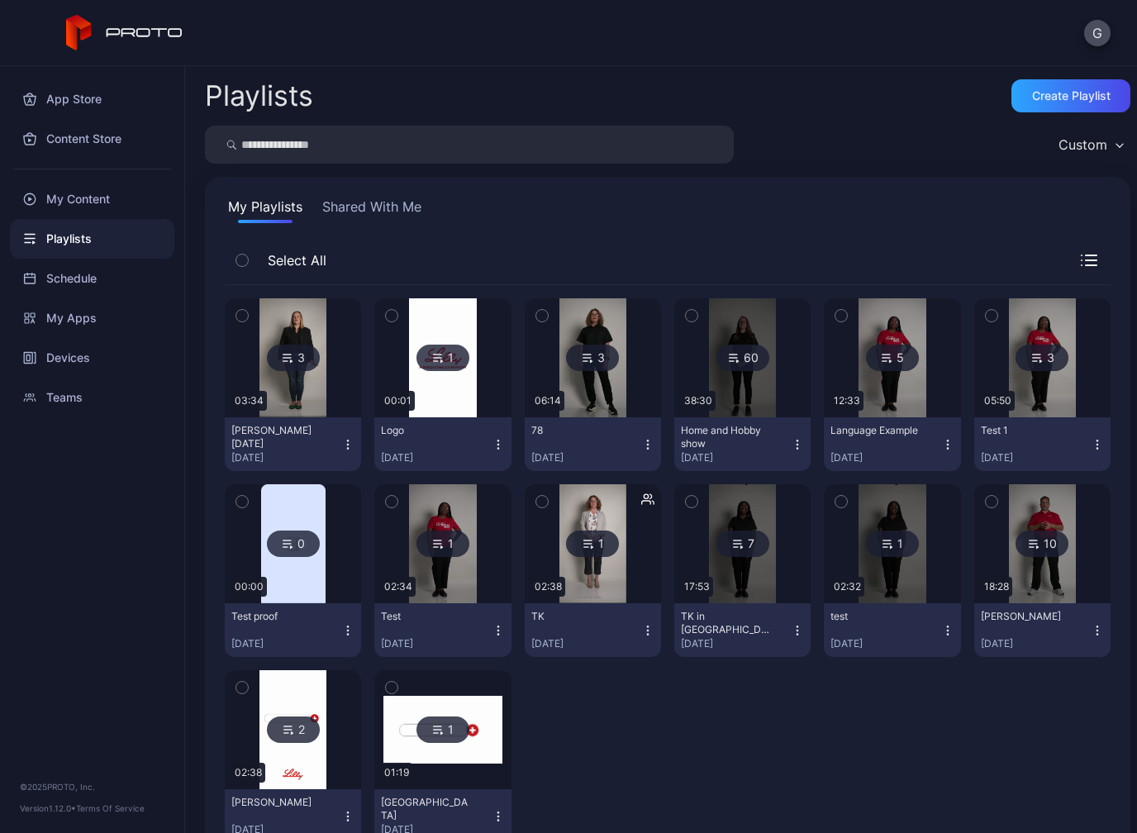
click at [449, 377] on img at bounding box center [442, 357] width 67 height 119
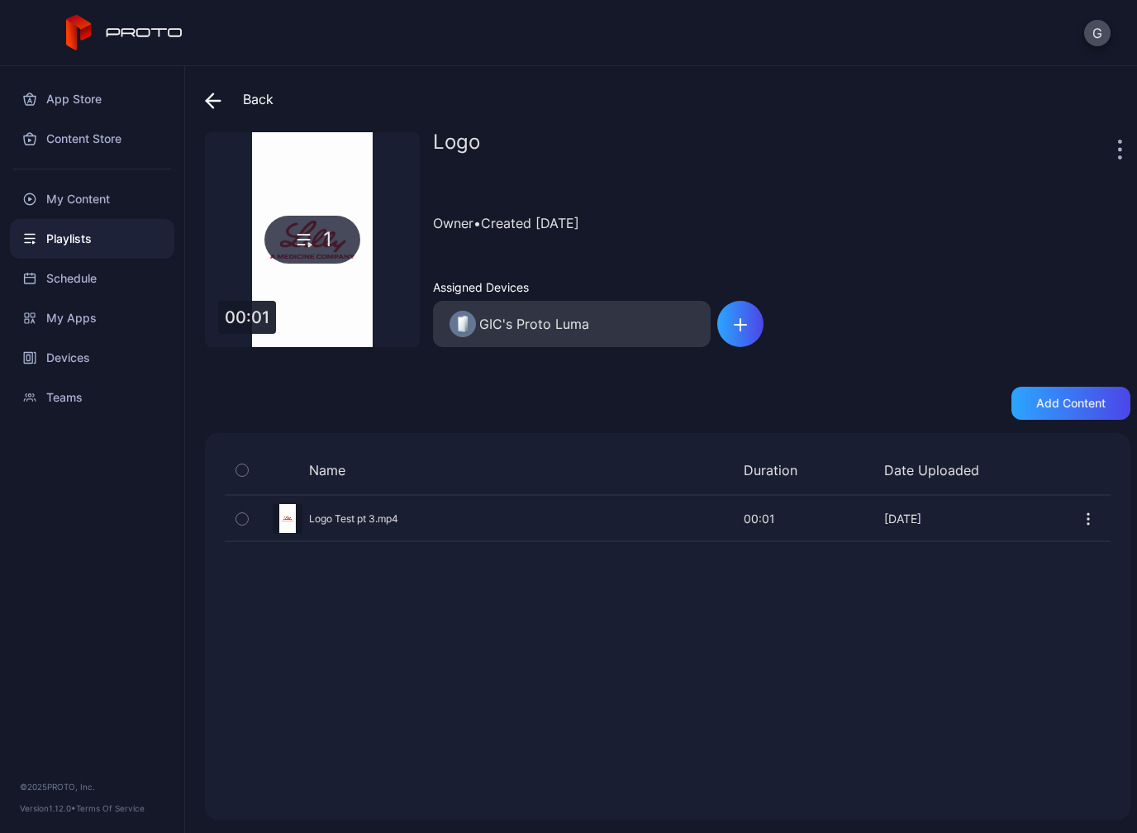
click at [1120, 160] on button "button" at bounding box center [1120, 148] width 4 height 33
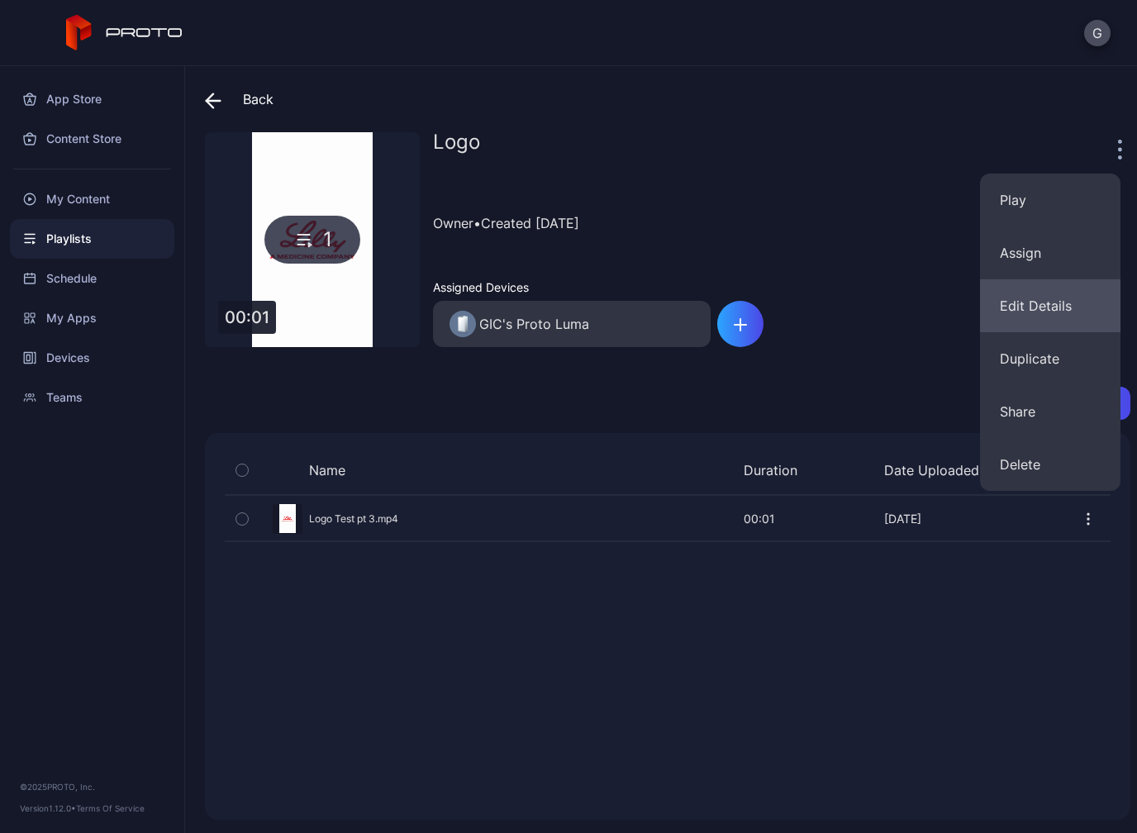
click at [1036, 326] on button "Edit Details" at bounding box center [1050, 305] width 140 height 53
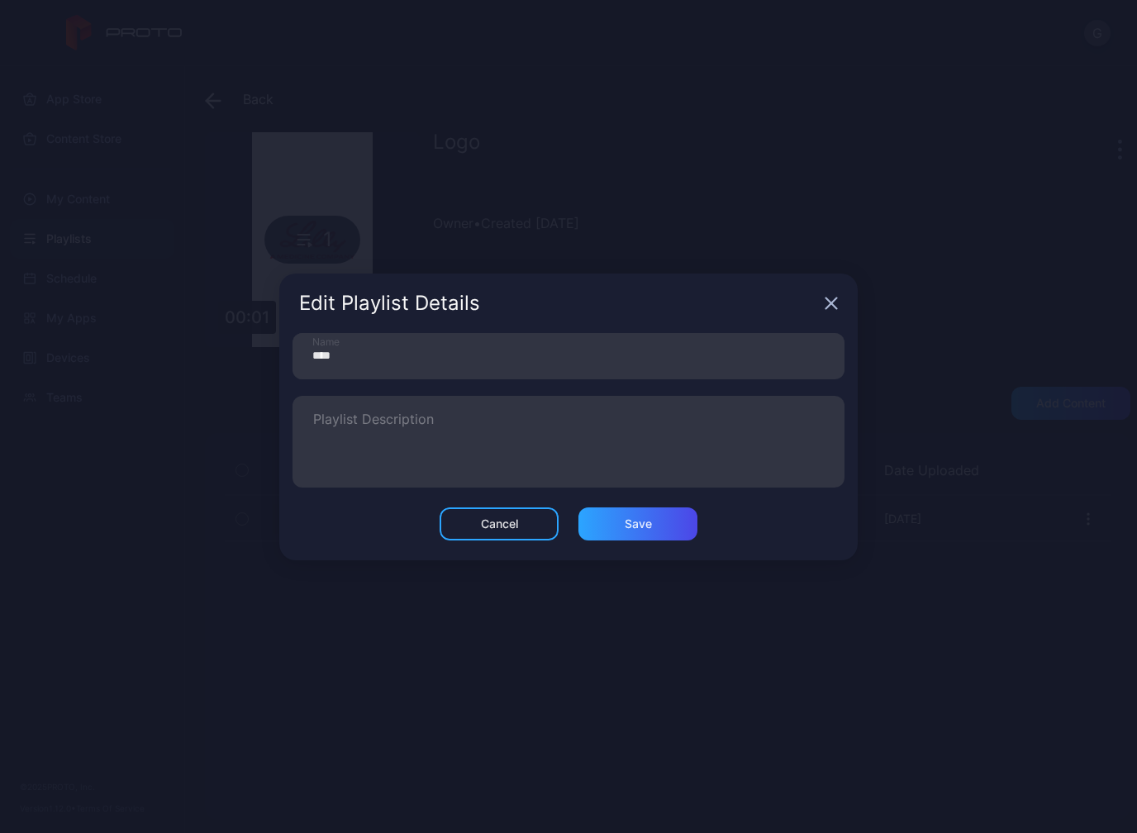
click at [827, 302] on icon "button" at bounding box center [830, 303] width 13 height 13
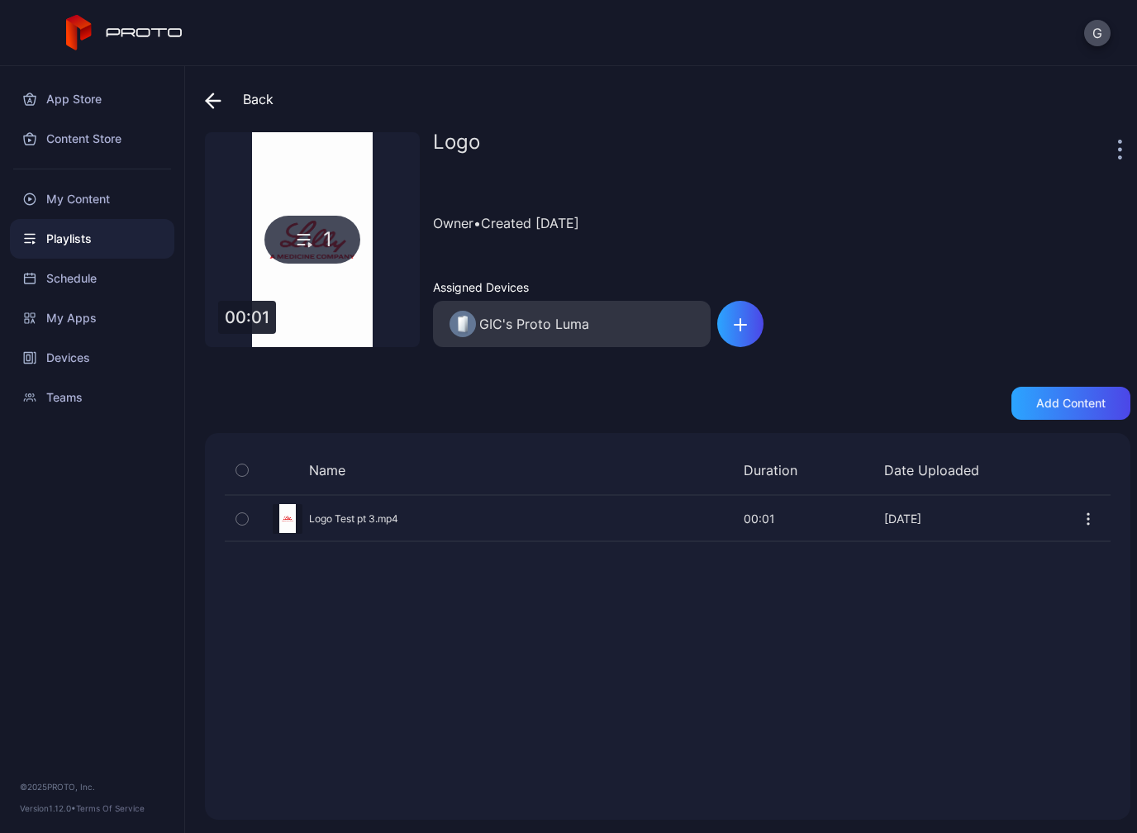
click at [244, 106] on div "Back" at bounding box center [239, 99] width 69 height 40
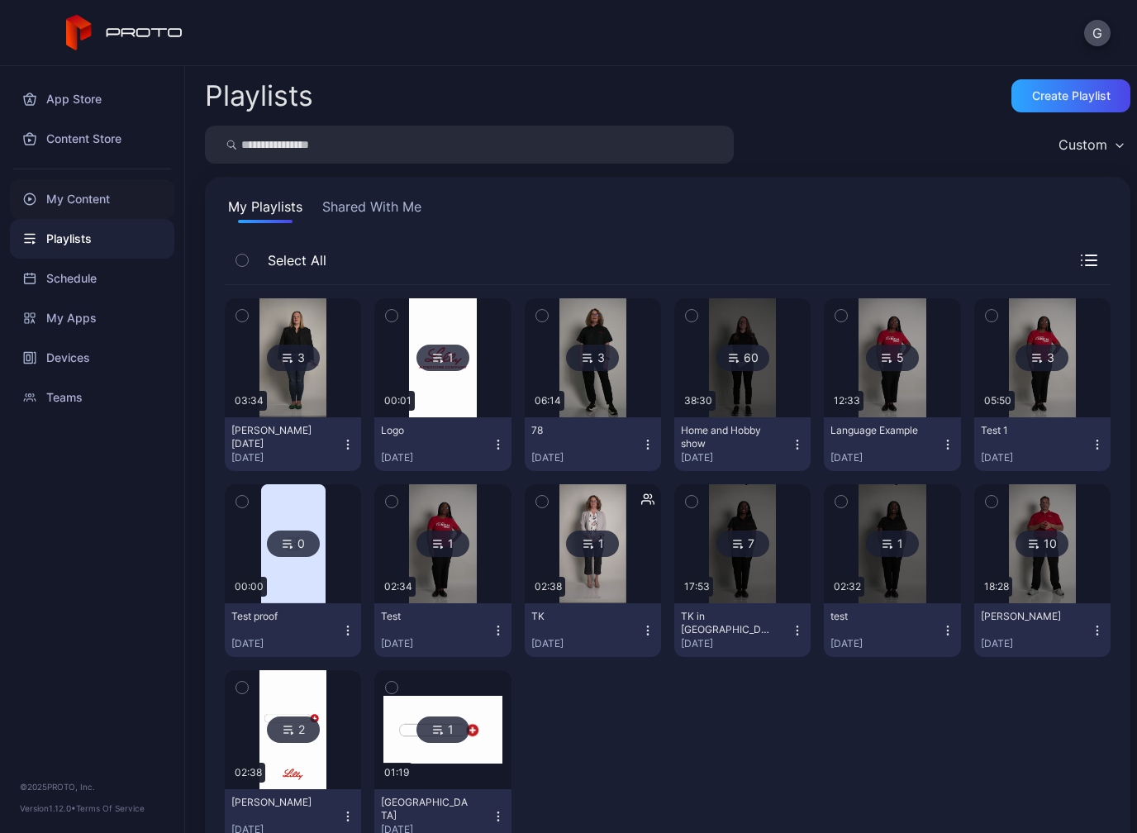
click at [105, 194] on div "My Content" at bounding box center [92, 199] width 164 height 40
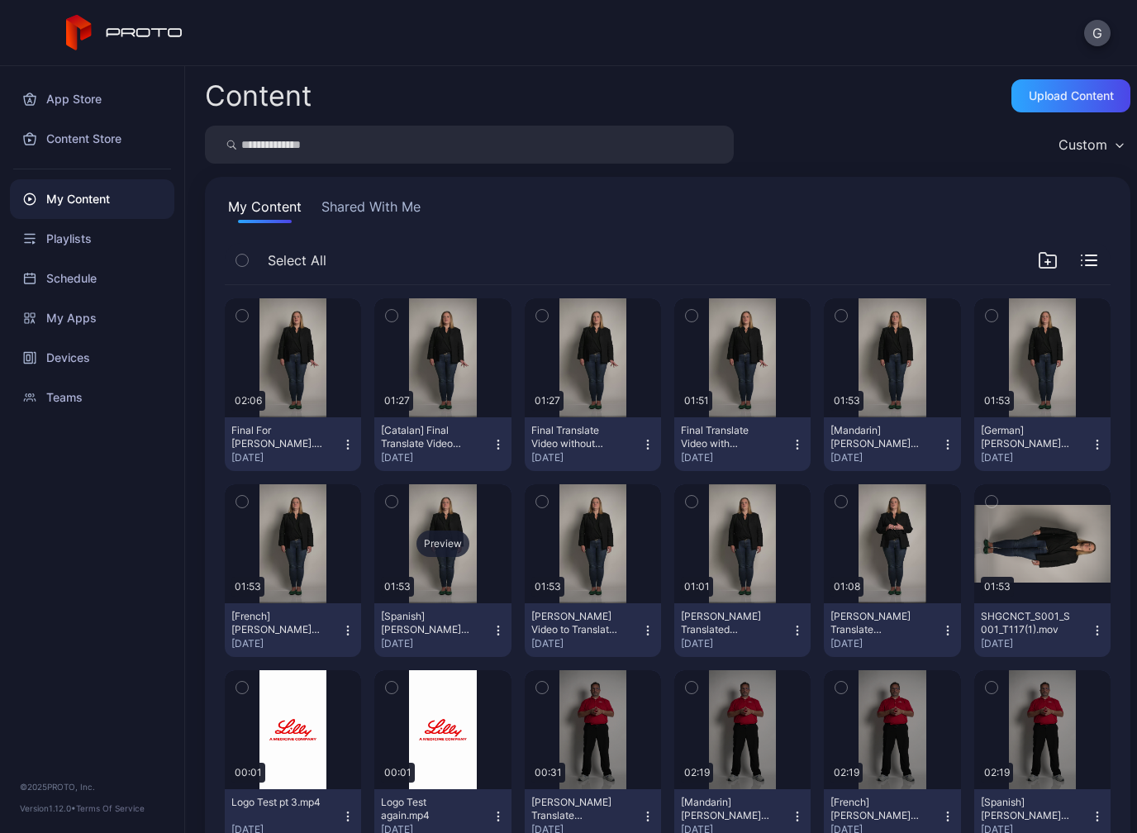
scroll to position [64, 0]
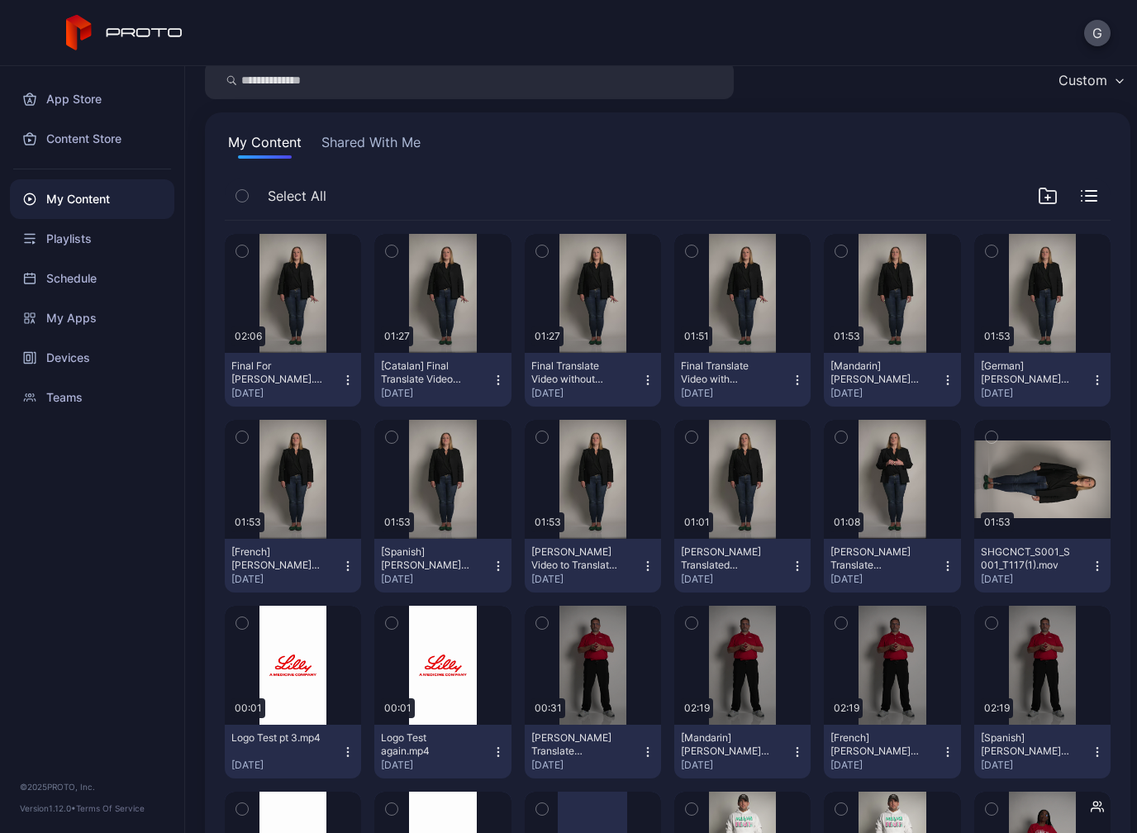
click at [338, 750] on div "Logo Test pt 3.mp4 [DATE]" at bounding box center [286, 751] width 110 height 40
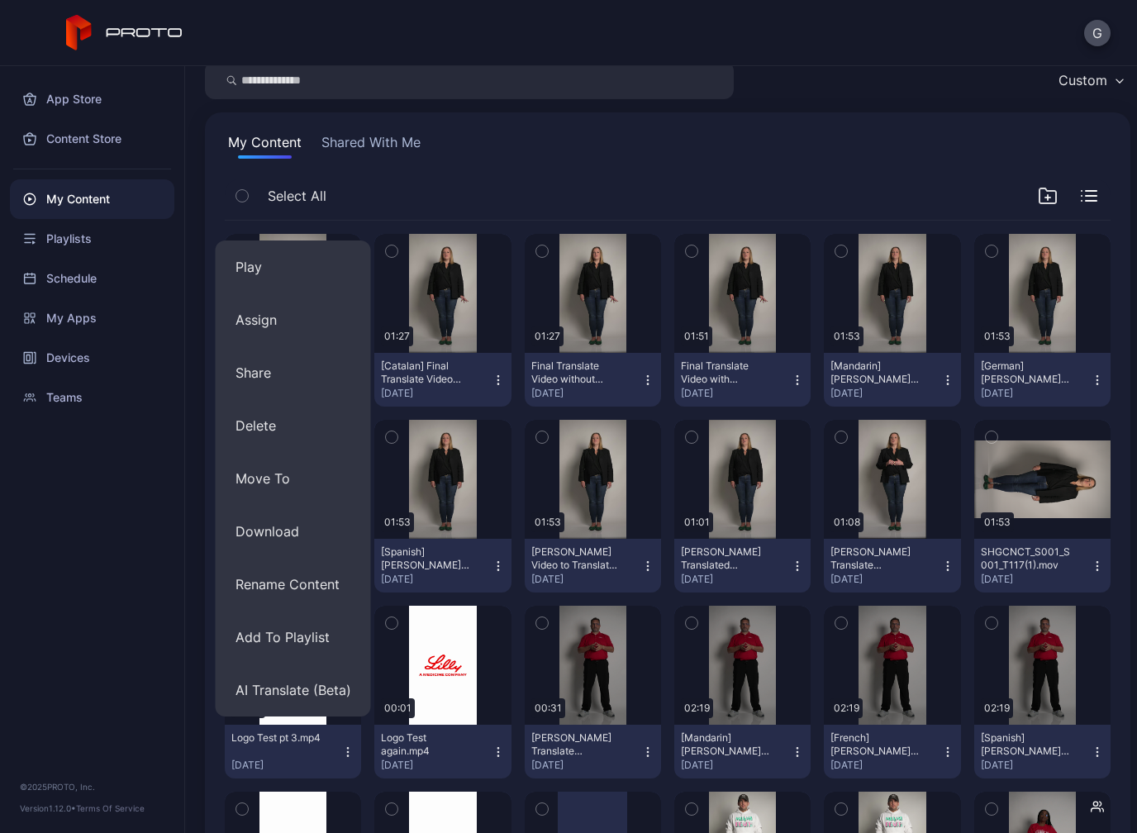
click at [249, 768] on div "[DATE]" at bounding box center [286, 764] width 110 height 13
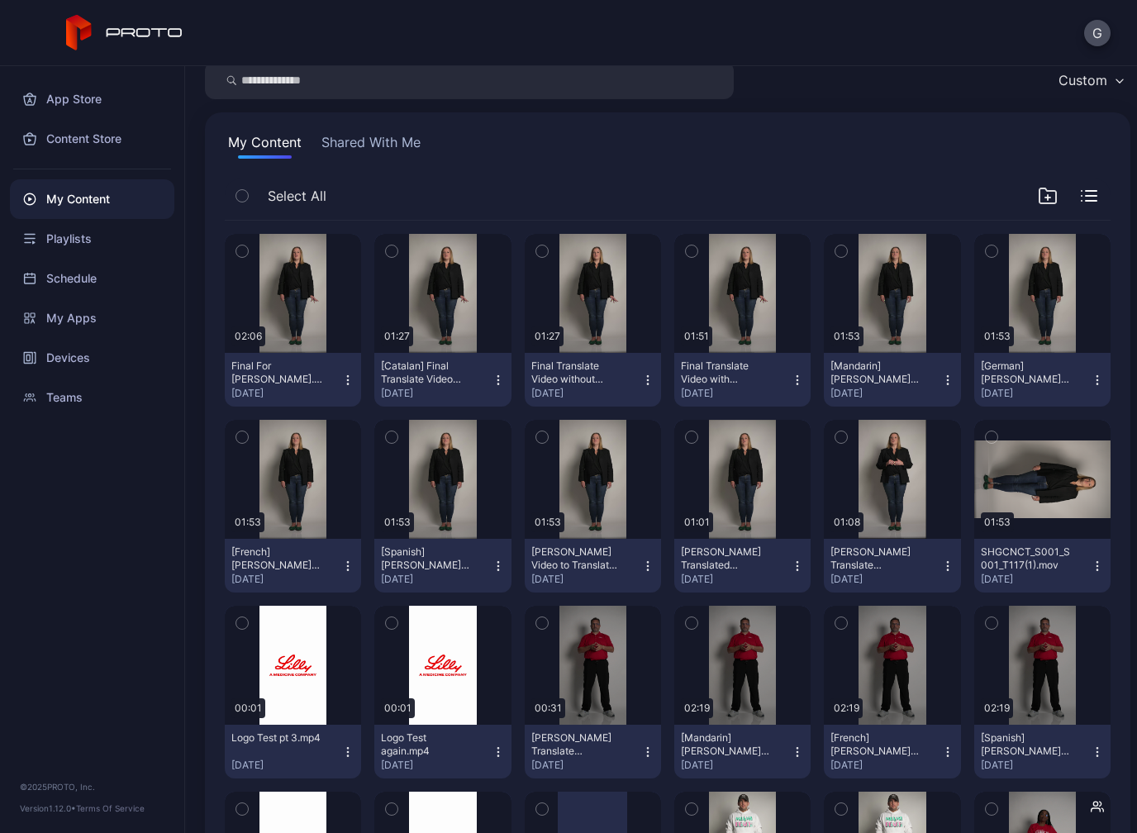
click at [264, 744] on div "Logo Test pt 3.mp4" at bounding box center [276, 737] width 91 height 13
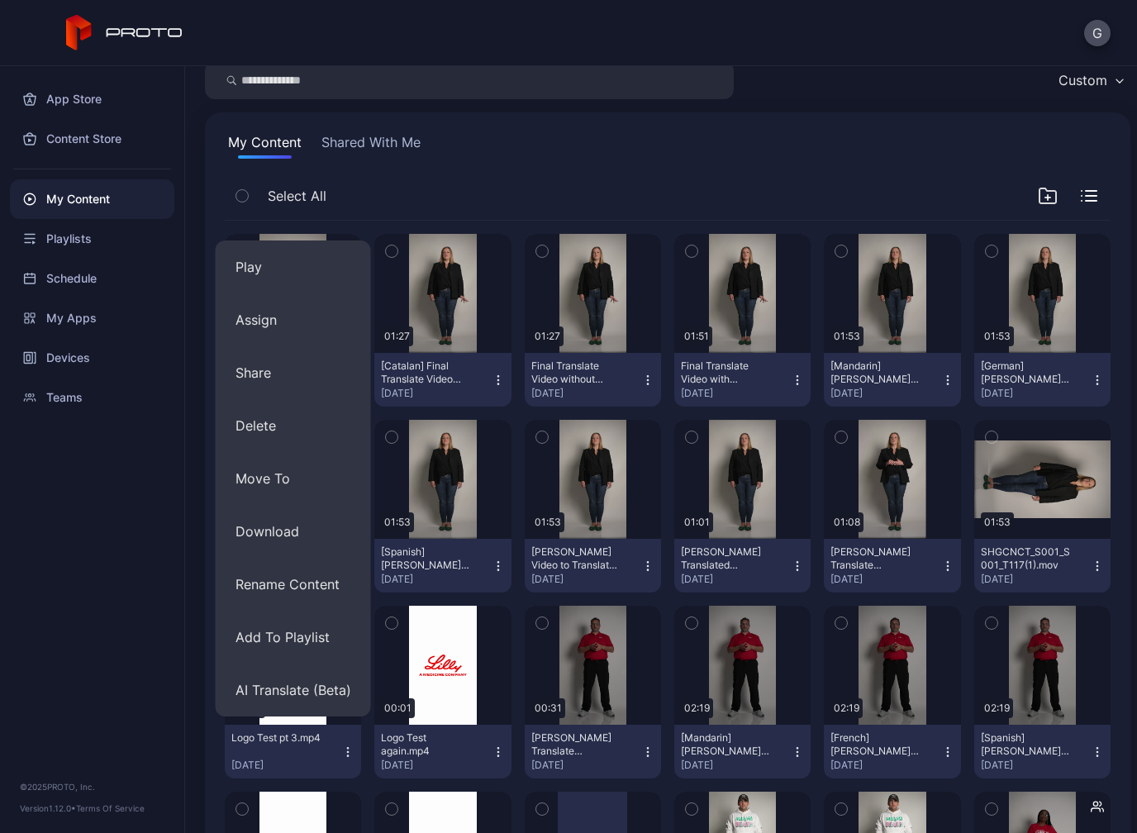
click at [1083, 184] on div "Select All" at bounding box center [668, 199] width 886 height 42
